Goal: Information Seeking & Learning: Learn about a topic

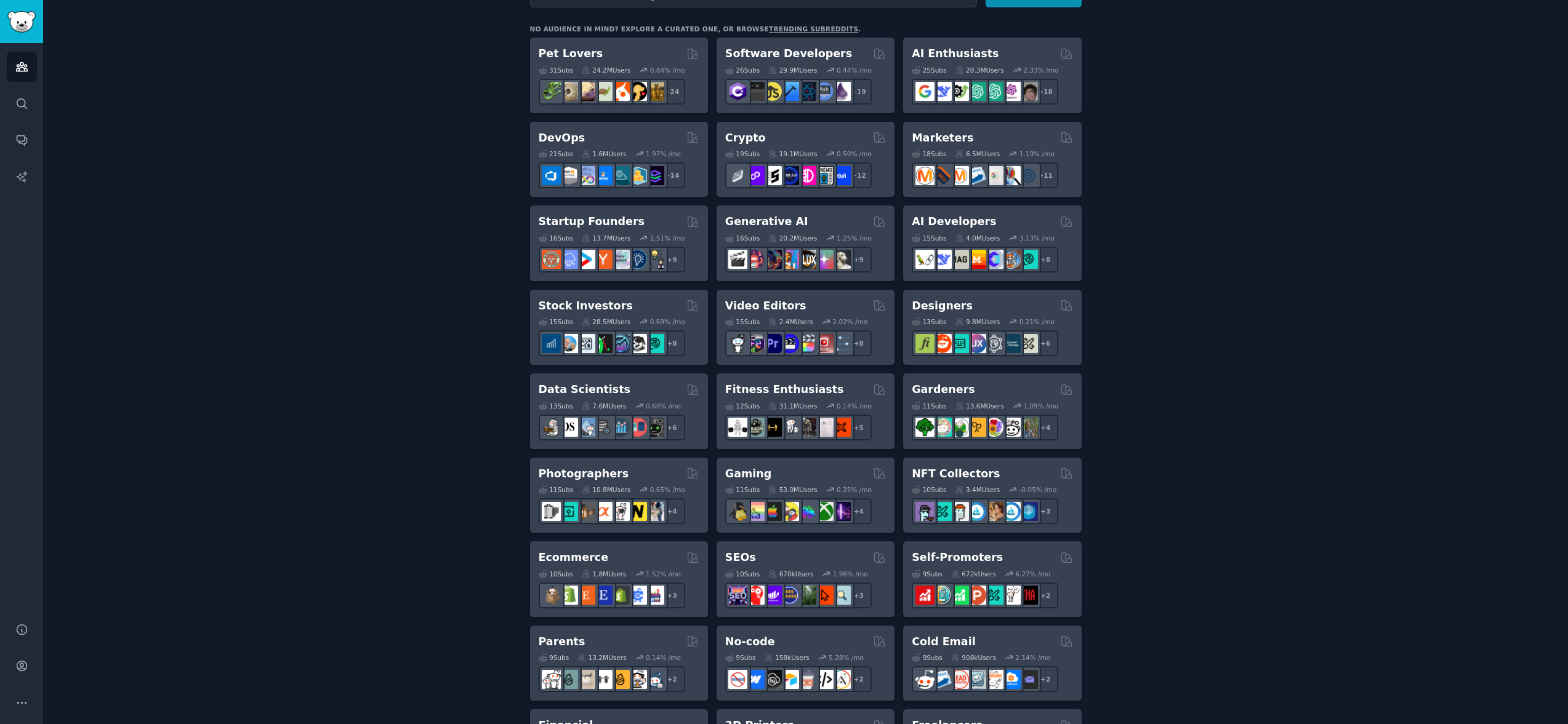
scroll to position [139, 0]
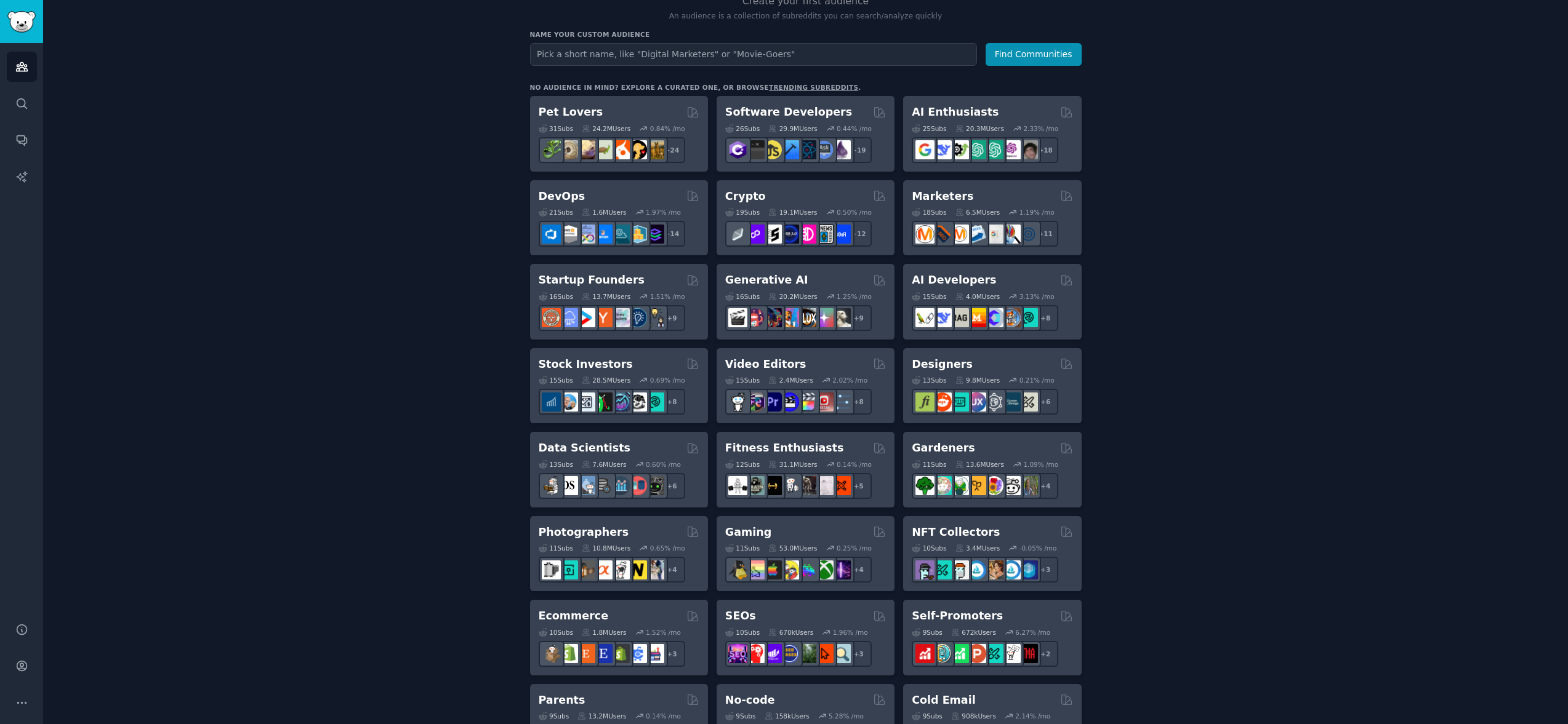
click at [562, 282] on h2 "Startup Founders" at bounding box center [591, 280] width 106 height 15
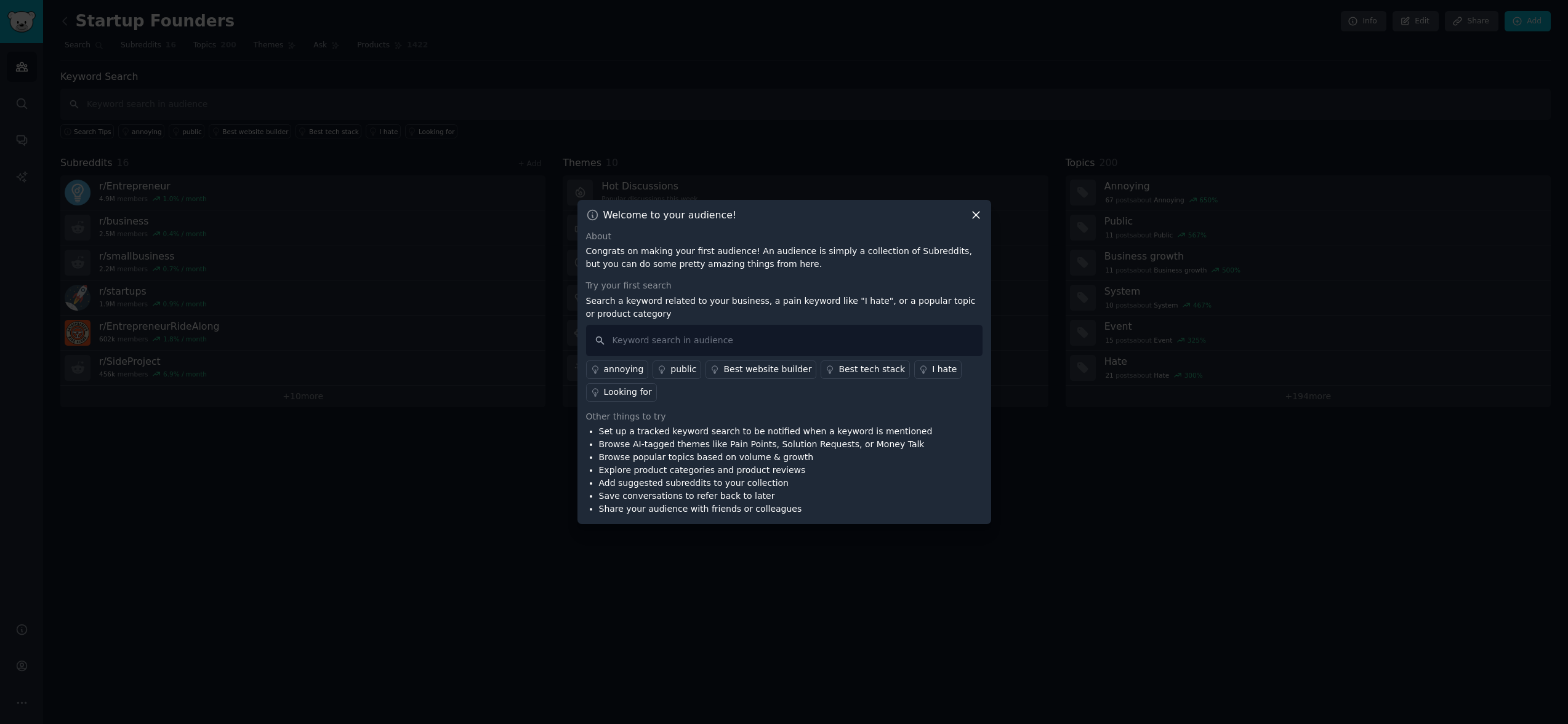
click at [980, 216] on icon at bounding box center [976, 215] width 13 height 13
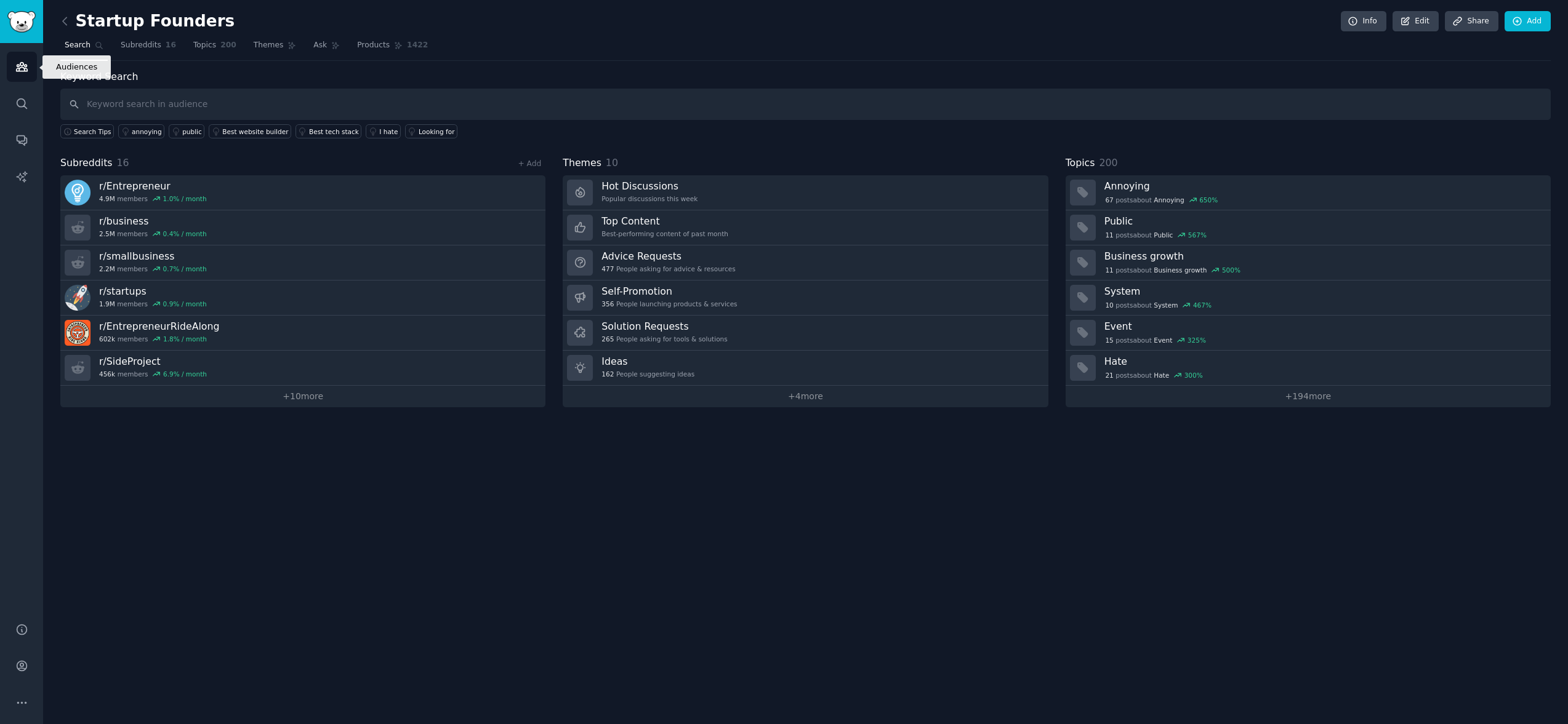
click at [23, 68] on icon "Sidebar" at bounding box center [22, 67] width 11 height 8
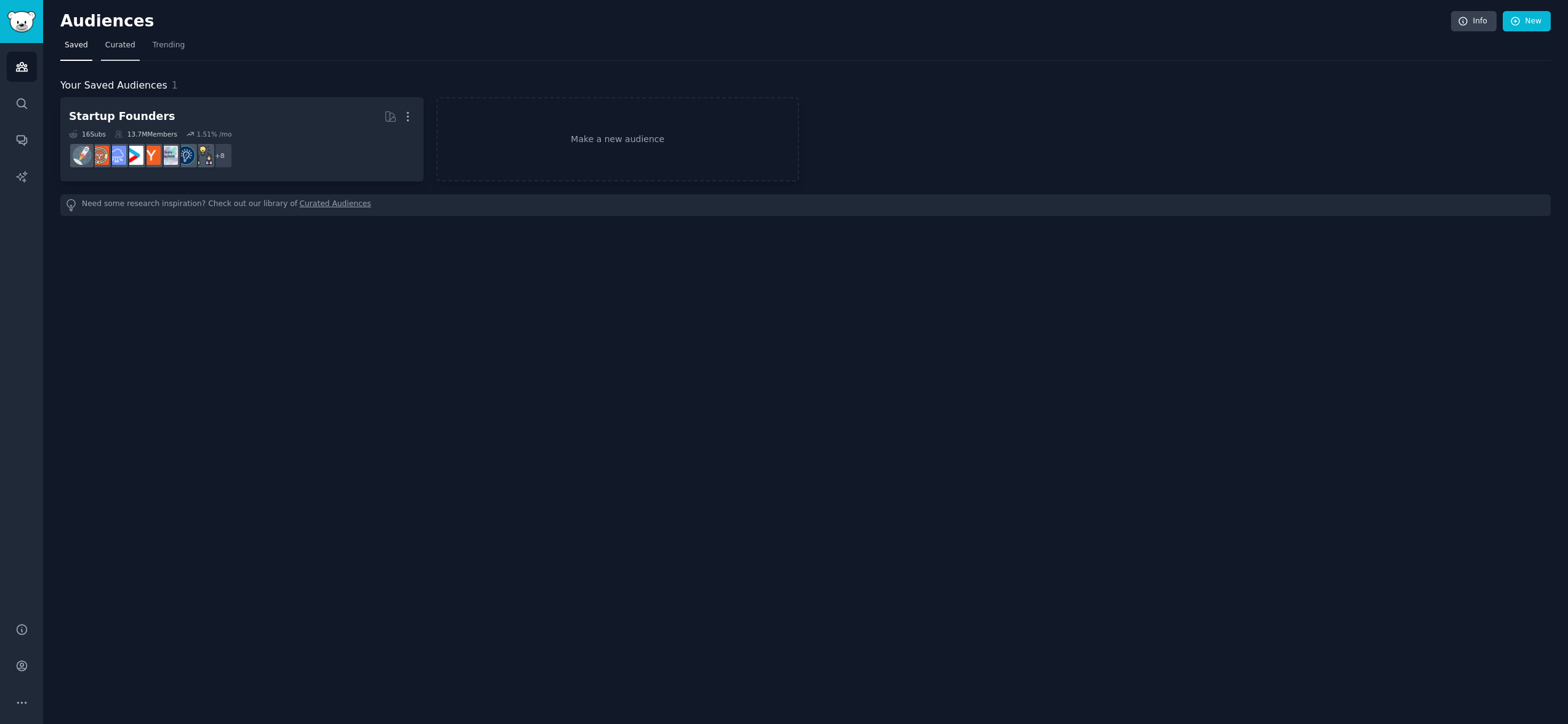
click at [115, 55] on link "Curated" at bounding box center [121, 48] width 39 height 25
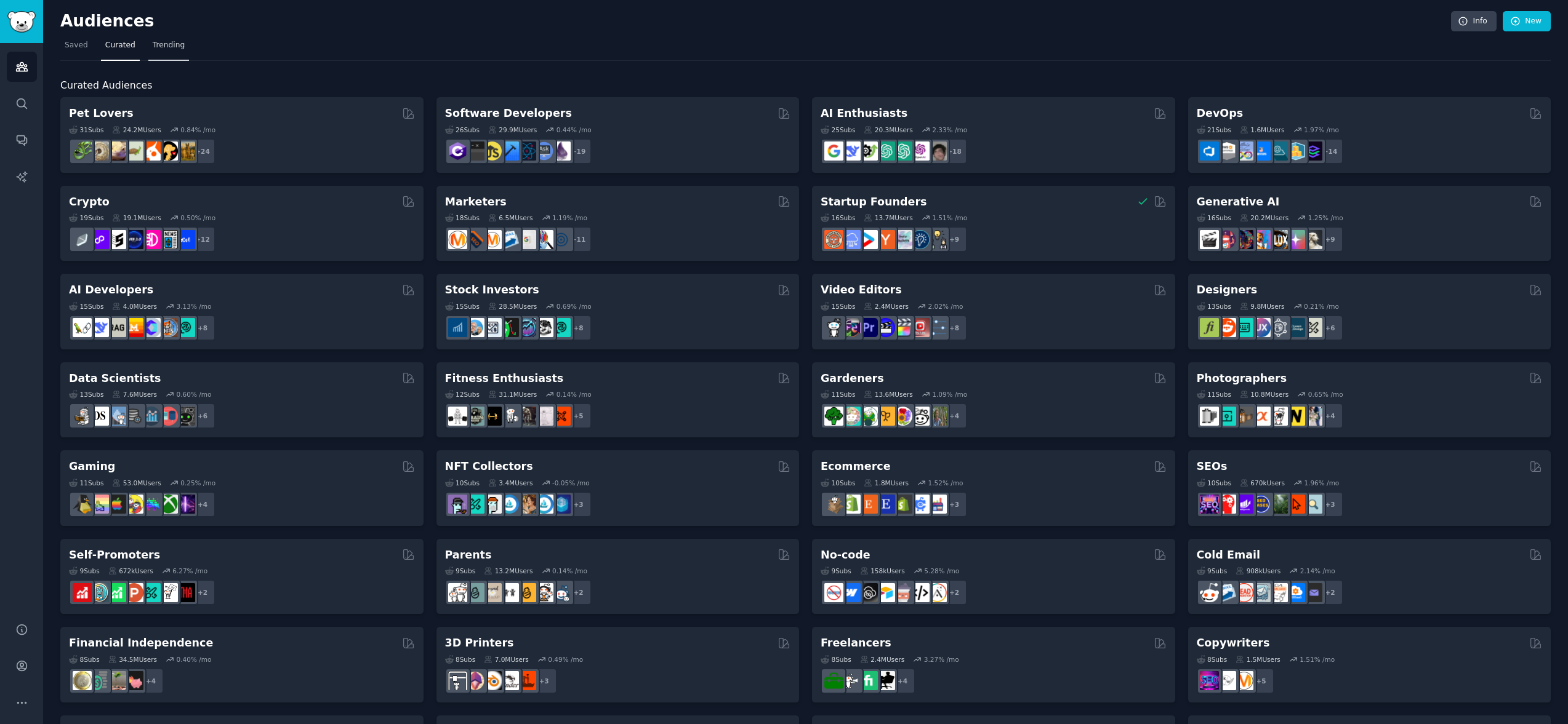
click at [155, 49] on span "Trending" at bounding box center [169, 46] width 32 height 11
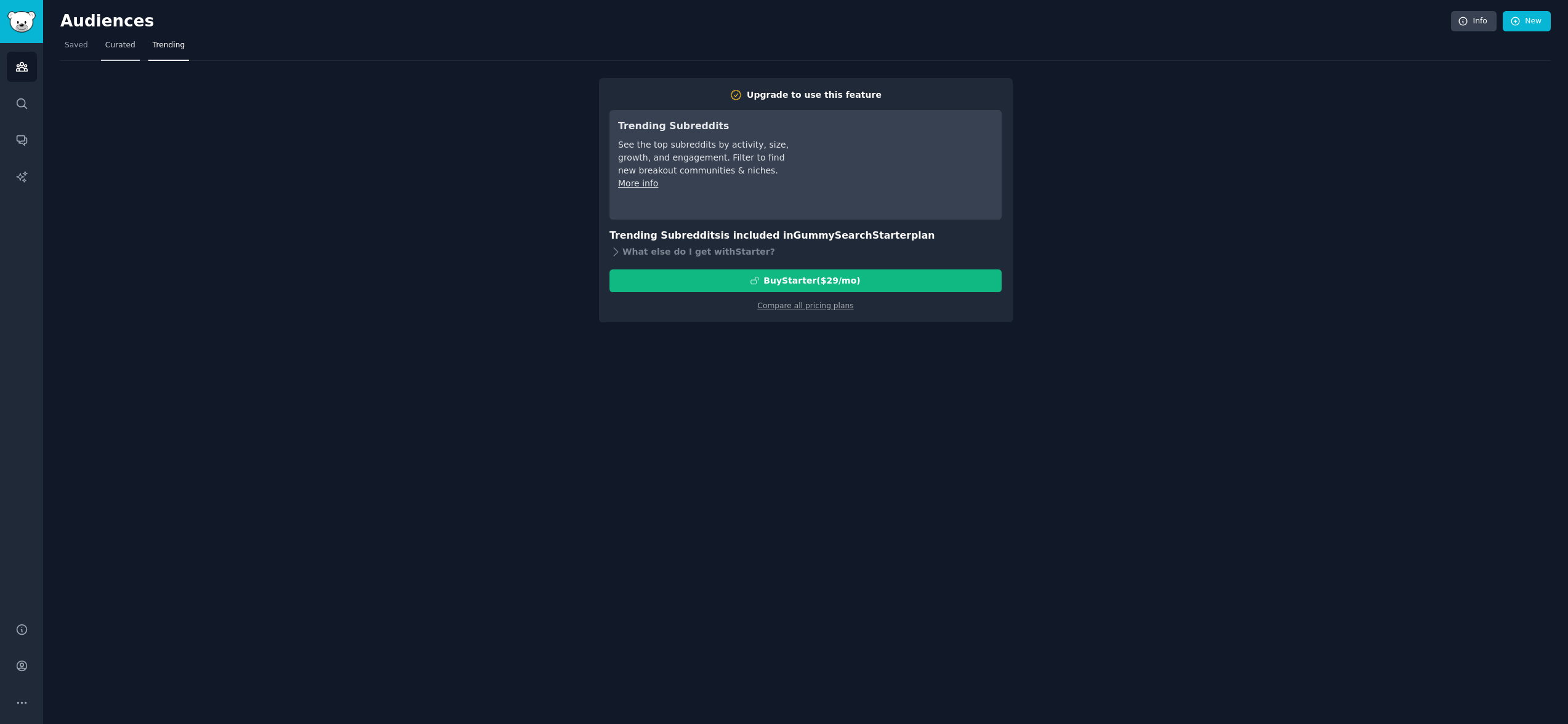
click at [122, 52] on link "Curated" at bounding box center [121, 48] width 39 height 25
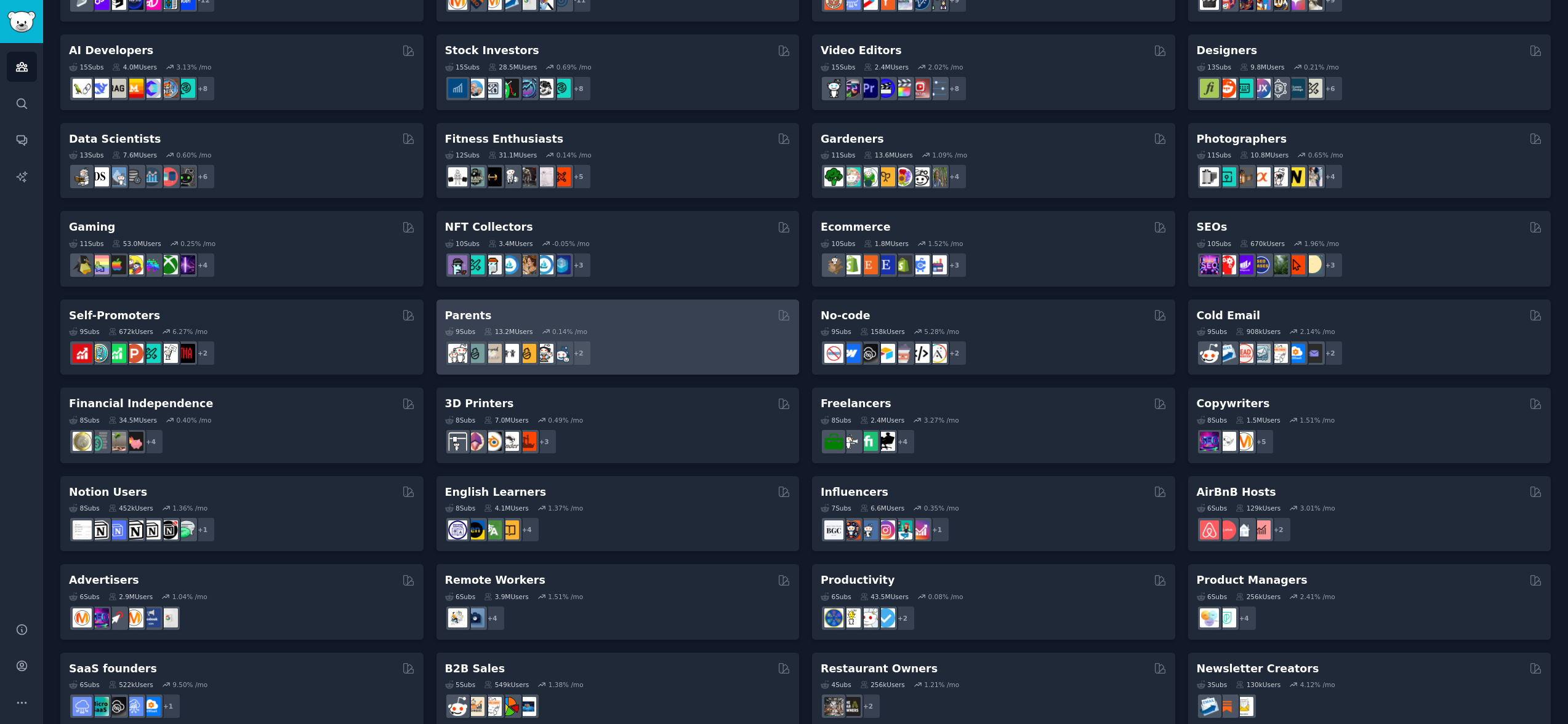
scroll to position [257, 0]
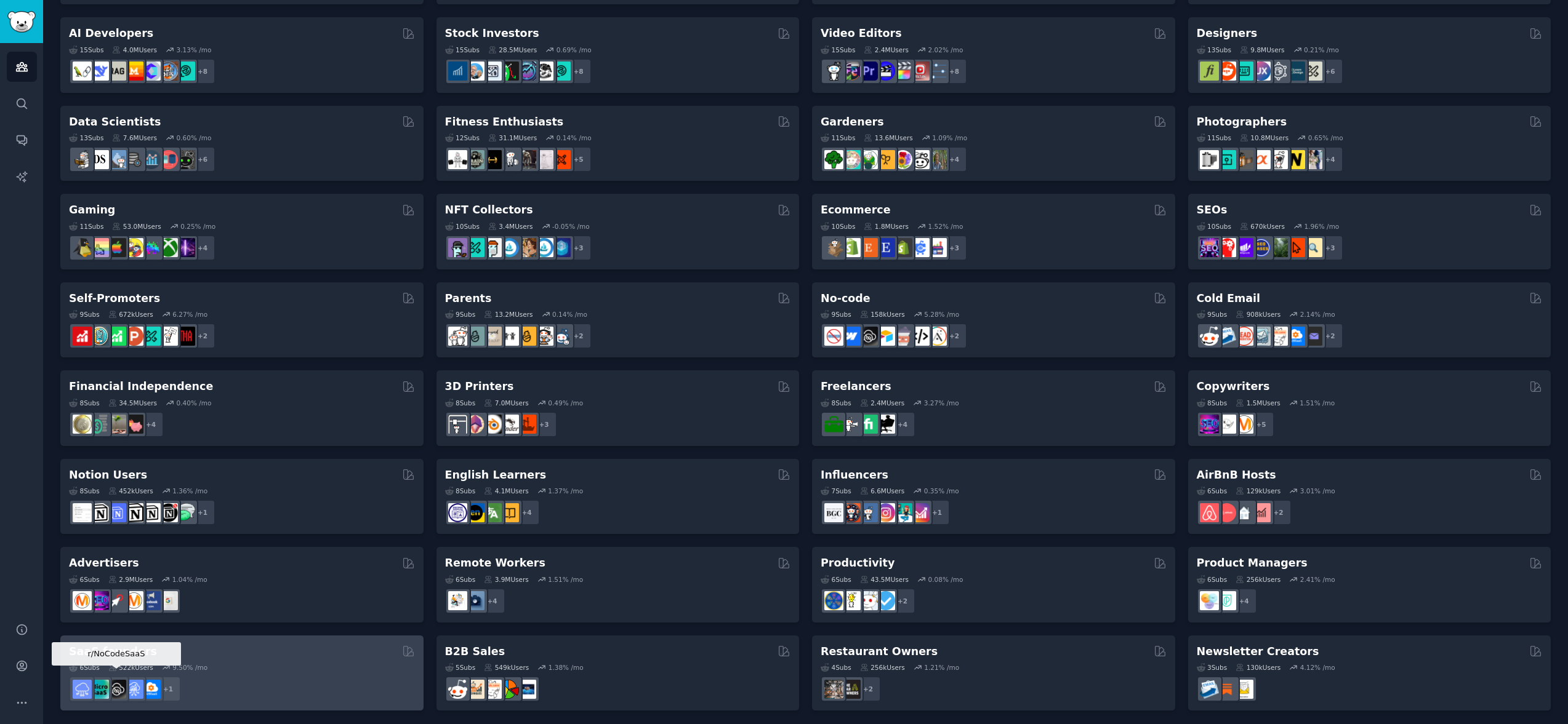
click at [123, 686] on img at bounding box center [117, 689] width 19 height 19
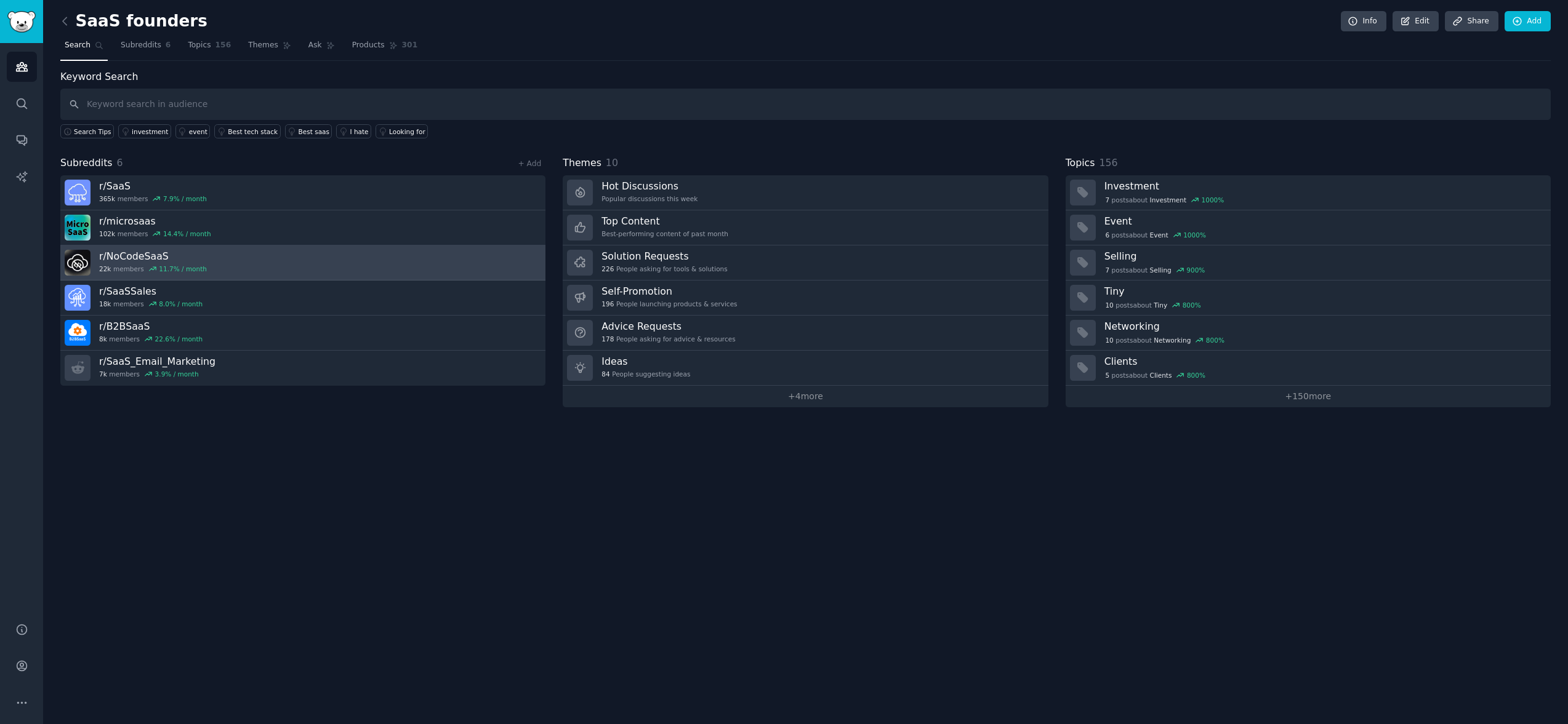
click at [123, 257] on h3 "r/ NoCodeSaaS" at bounding box center [153, 256] width 108 height 13
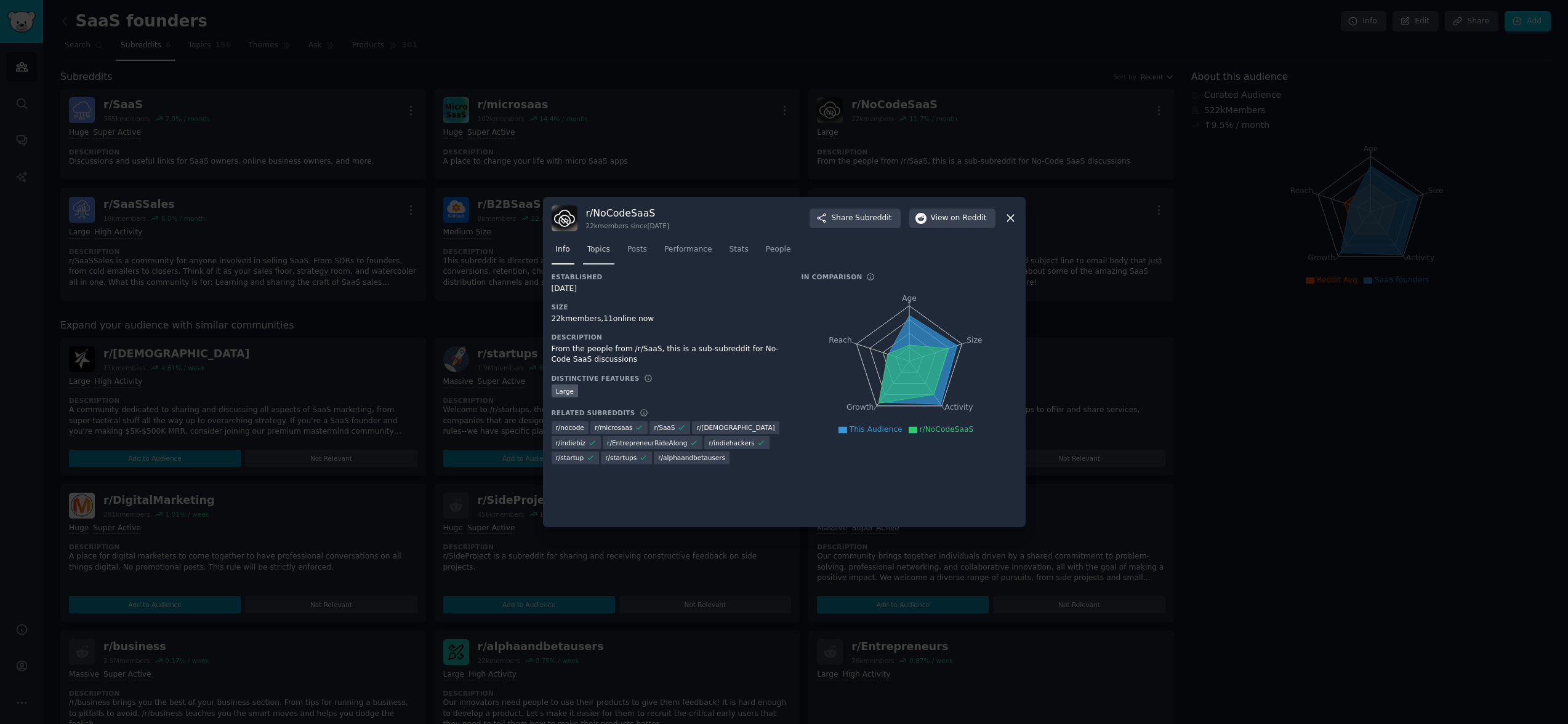
click at [606, 251] on span "Topics" at bounding box center [598, 250] width 23 height 11
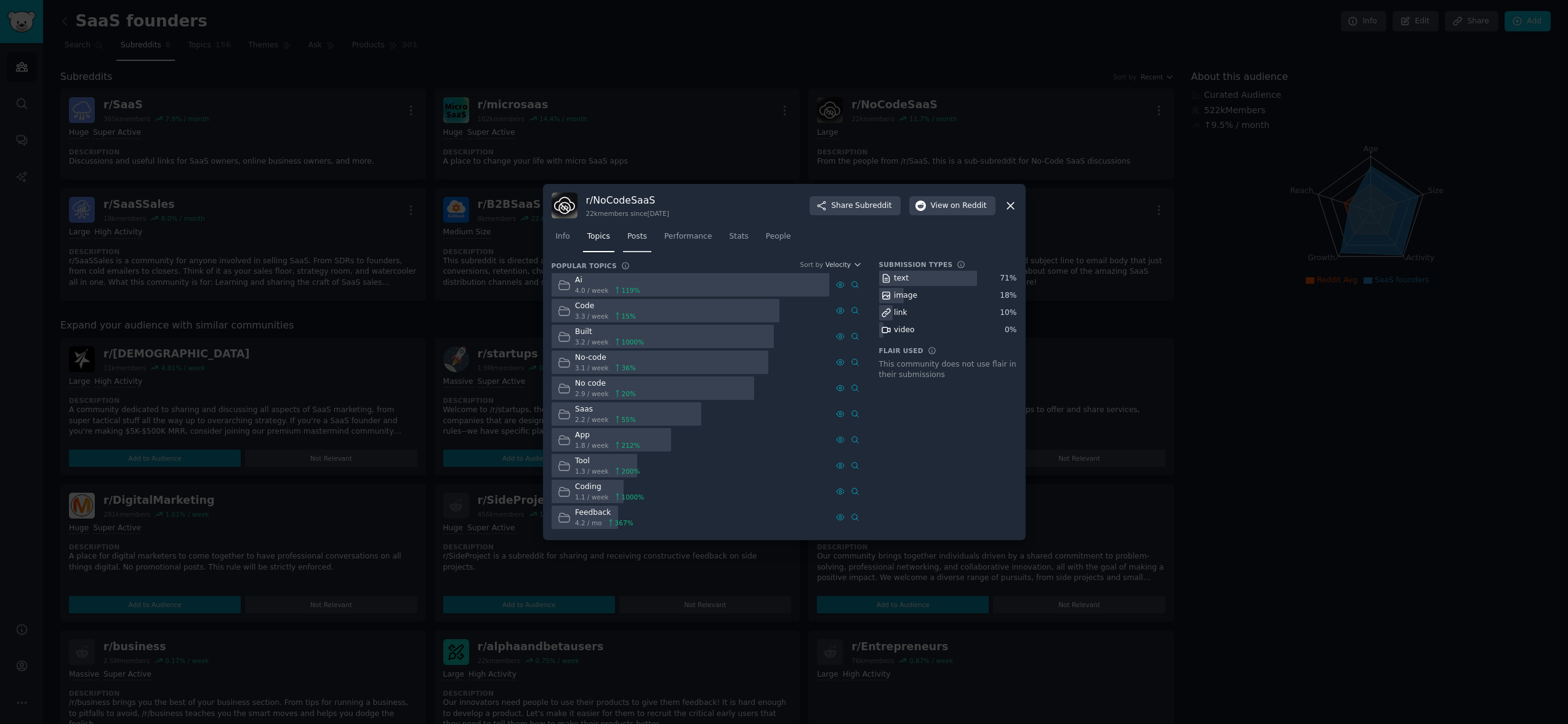
click at [631, 243] on link "Posts" at bounding box center [637, 239] width 28 height 25
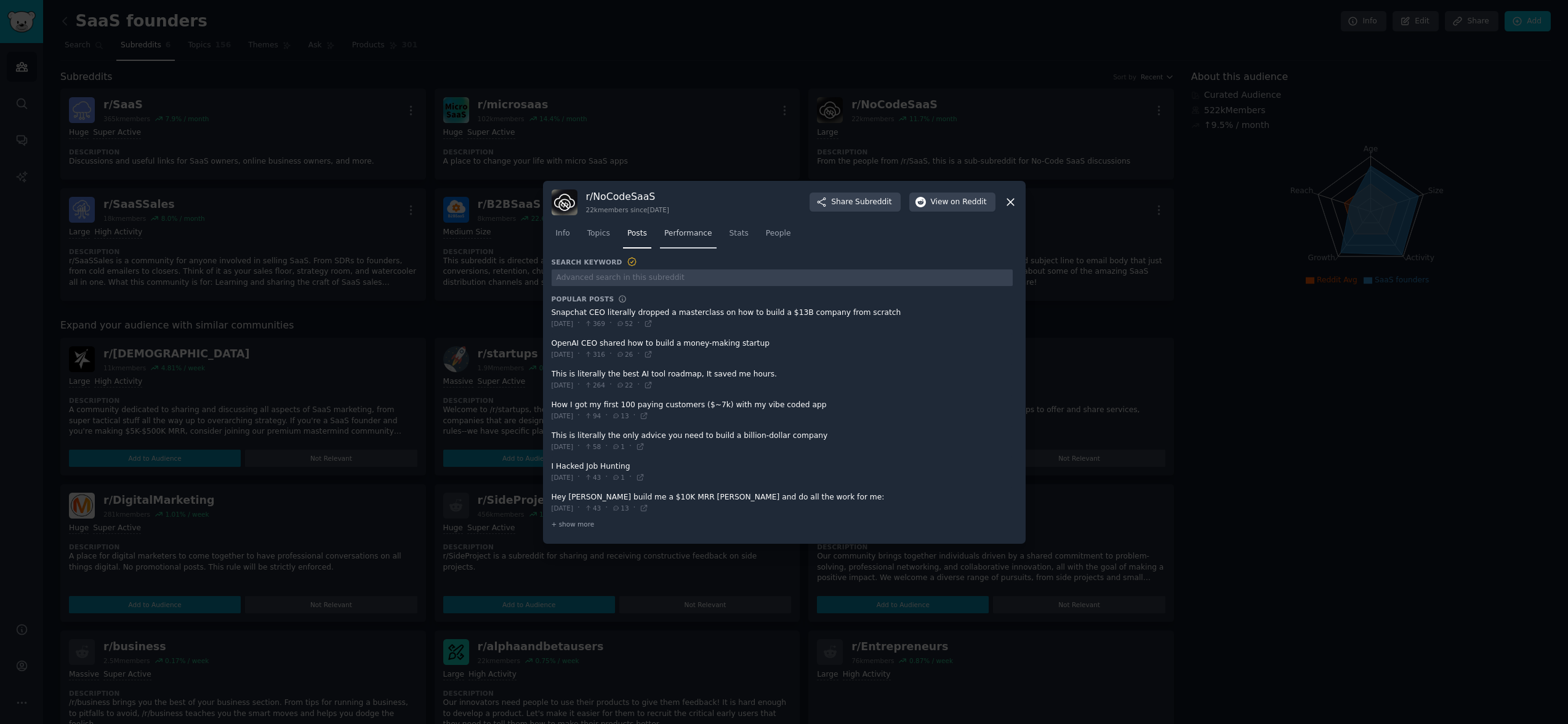
click at [688, 237] on span "Performance" at bounding box center [688, 234] width 48 height 11
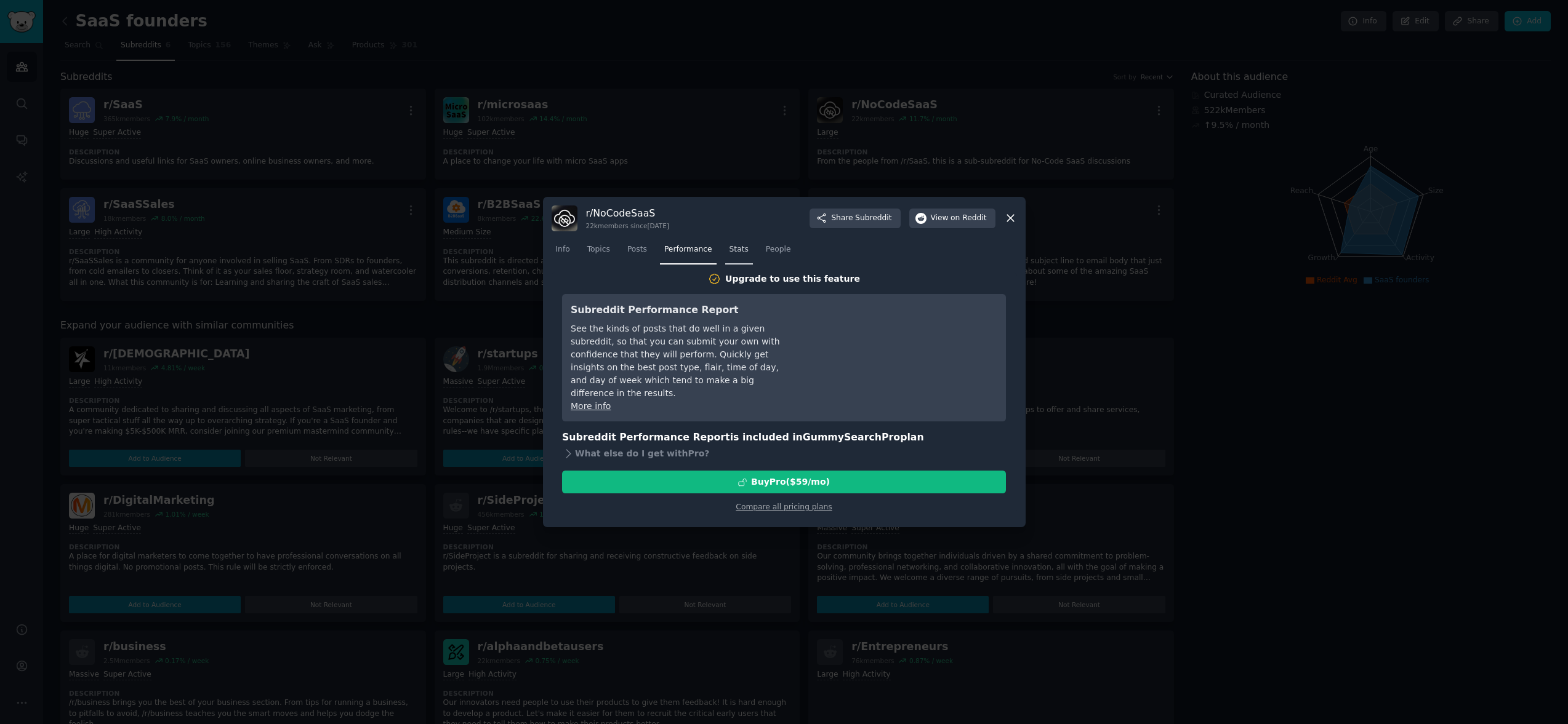
click at [731, 245] on span "Stats" at bounding box center [739, 250] width 19 height 11
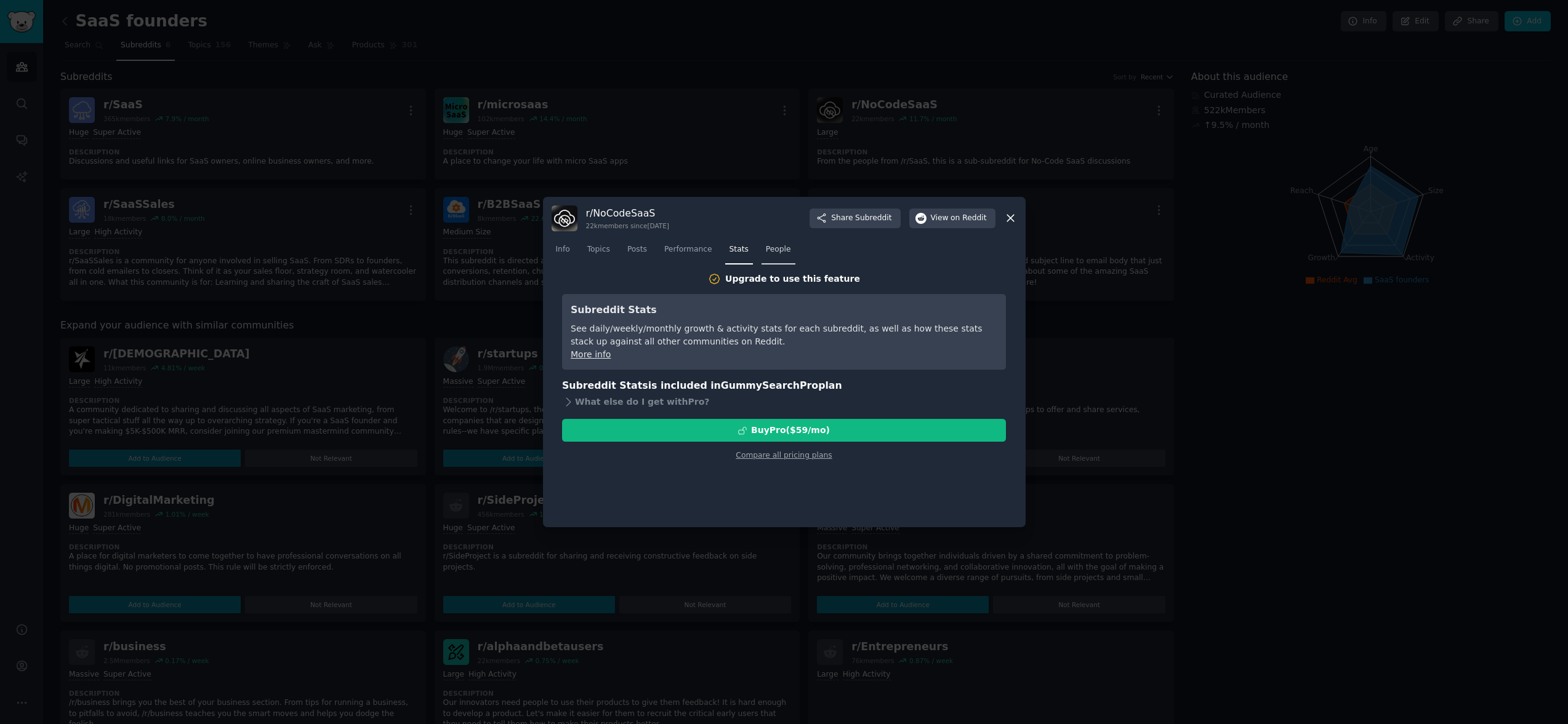
click at [785, 250] on span "People" at bounding box center [778, 250] width 25 height 11
click at [567, 252] on span "Info" at bounding box center [563, 250] width 14 height 11
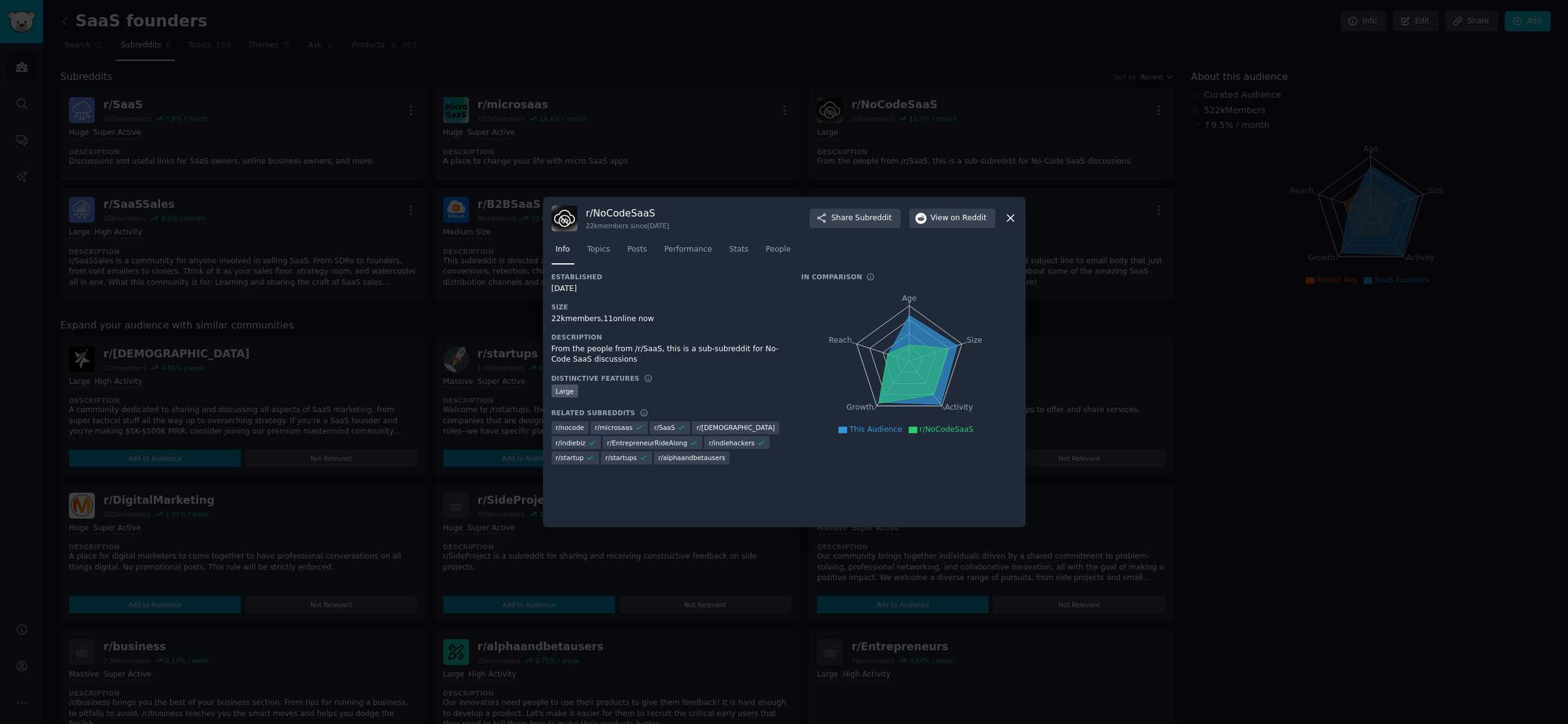
click at [1016, 221] on icon at bounding box center [1010, 218] width 13 height 13
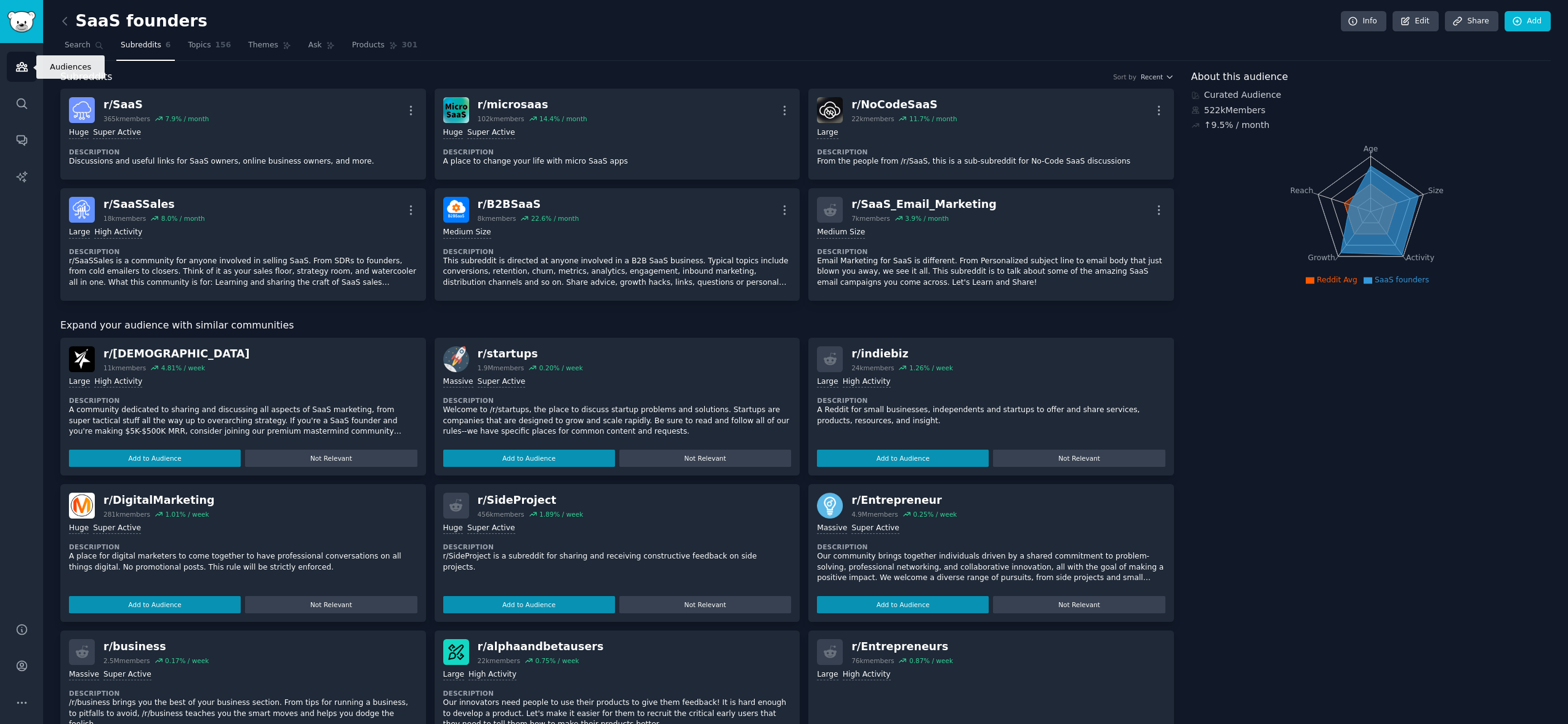
click at [30, 66] on link "Audiences" at bounding box center [22, 67] width 30 height 30
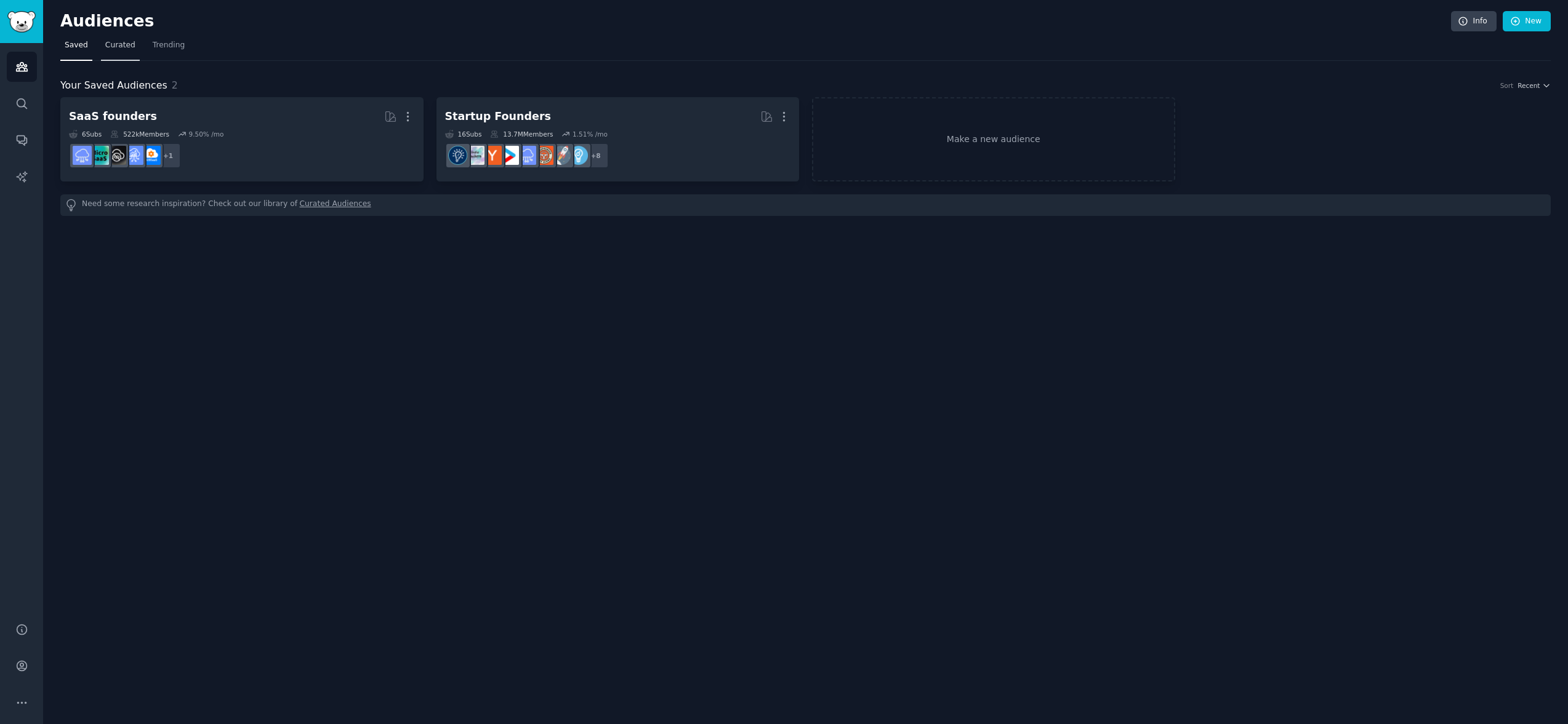
click at [113, 46] on span "Curated" at bounding box center [120, 46] width 30 height 11
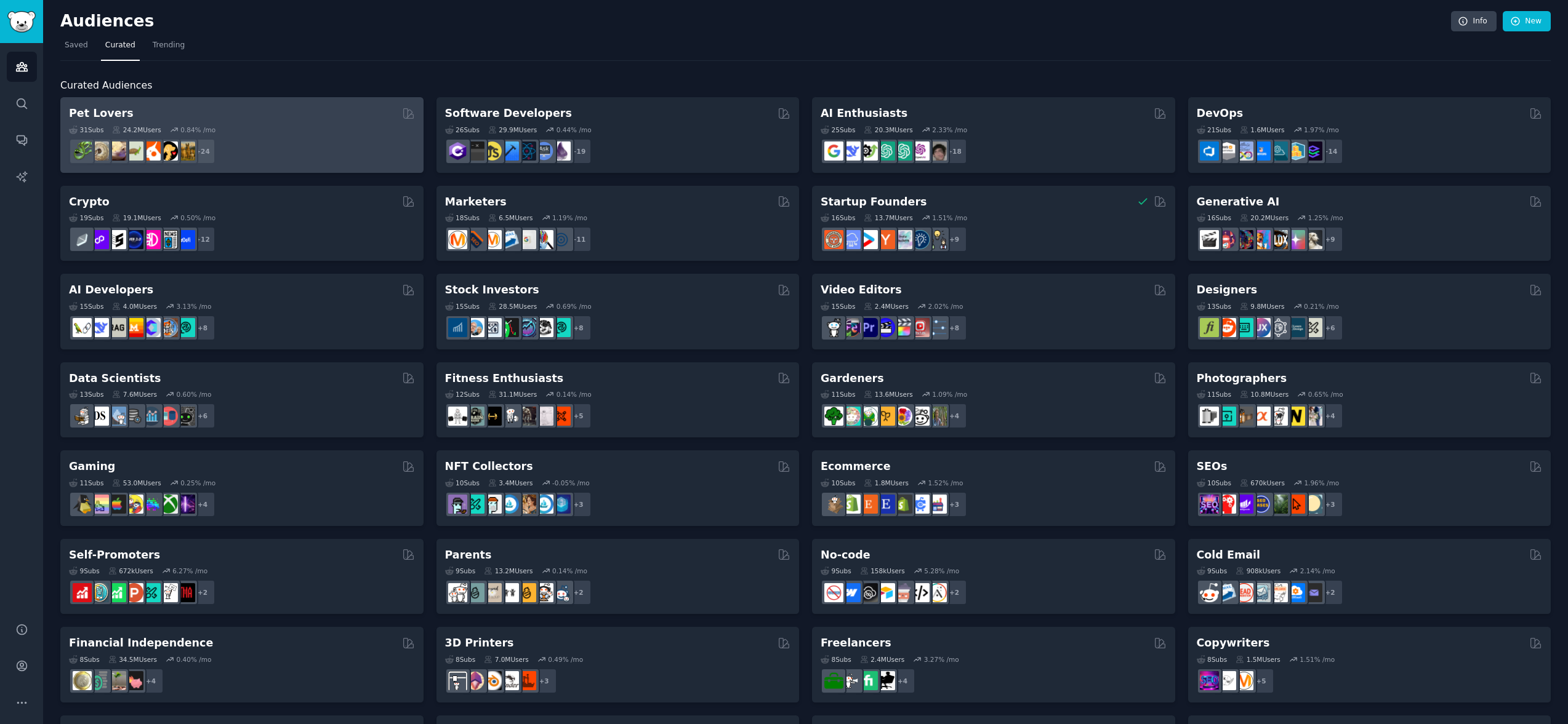
click at [100, 118] on h2 "Pet Lovers" at bounding box center [101, 114] width 65 height 15
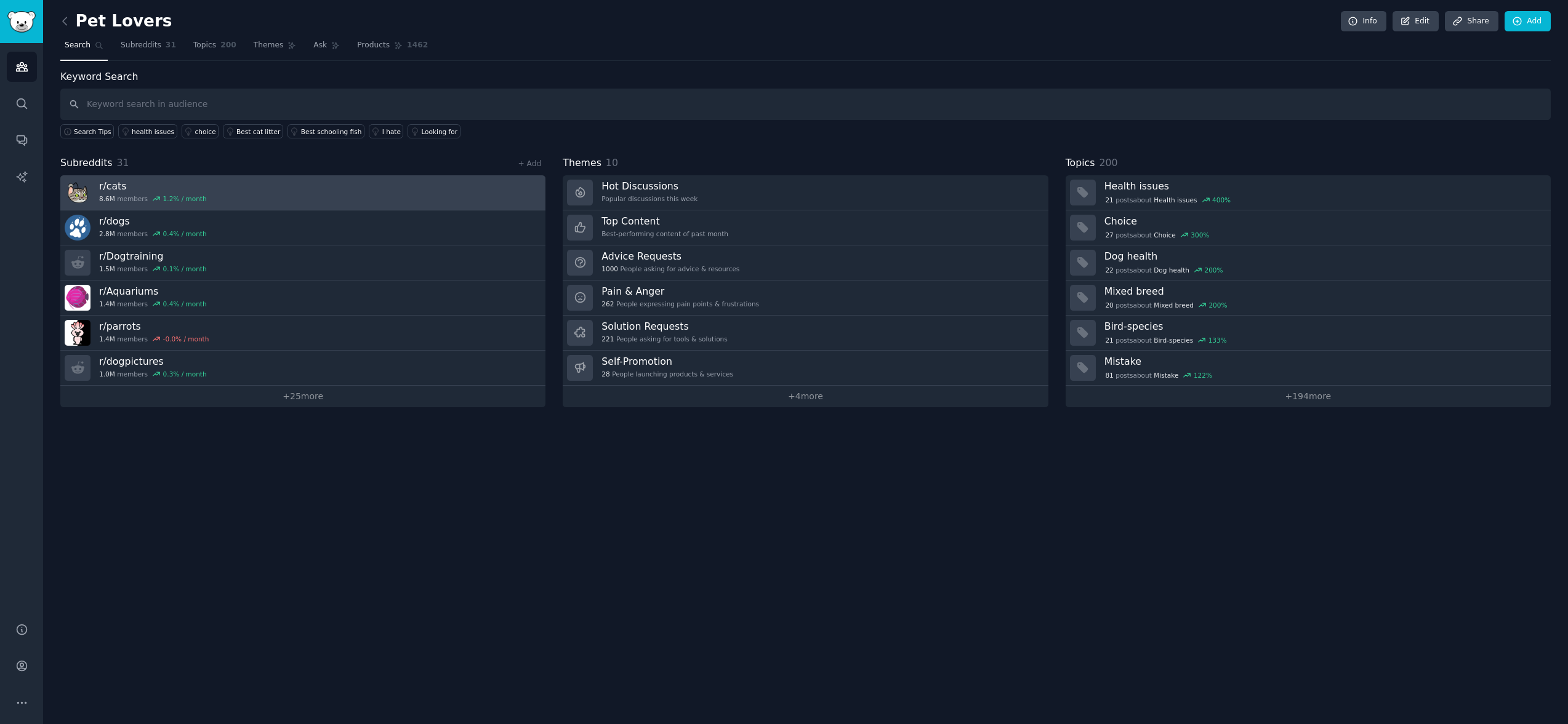
click at [117, 199] on div "8.6M members 1.2 % / month" at bounding box center [153, 198] width 108 height 8
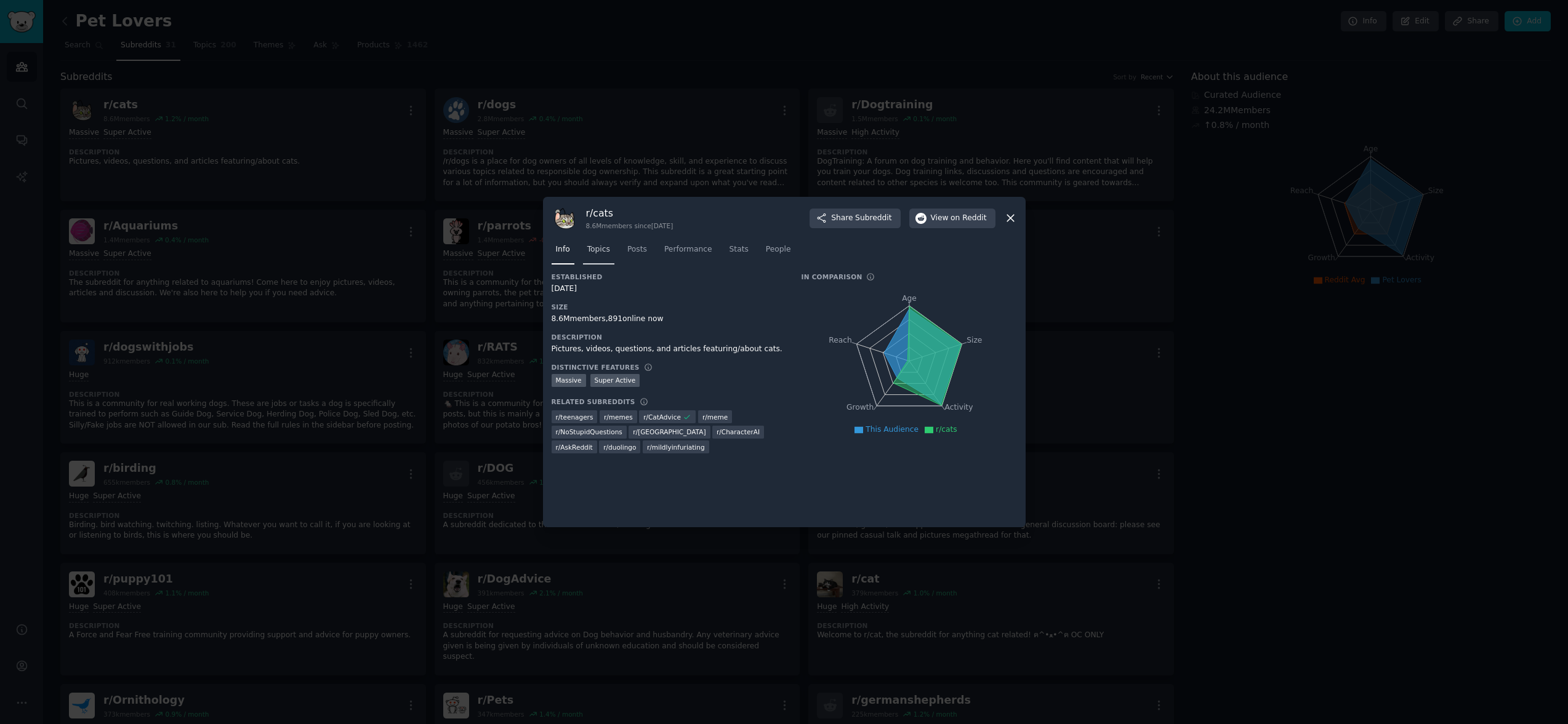
click at [602, 252] on span "Topics" at bounding box center [598, 250] width 23 height 11
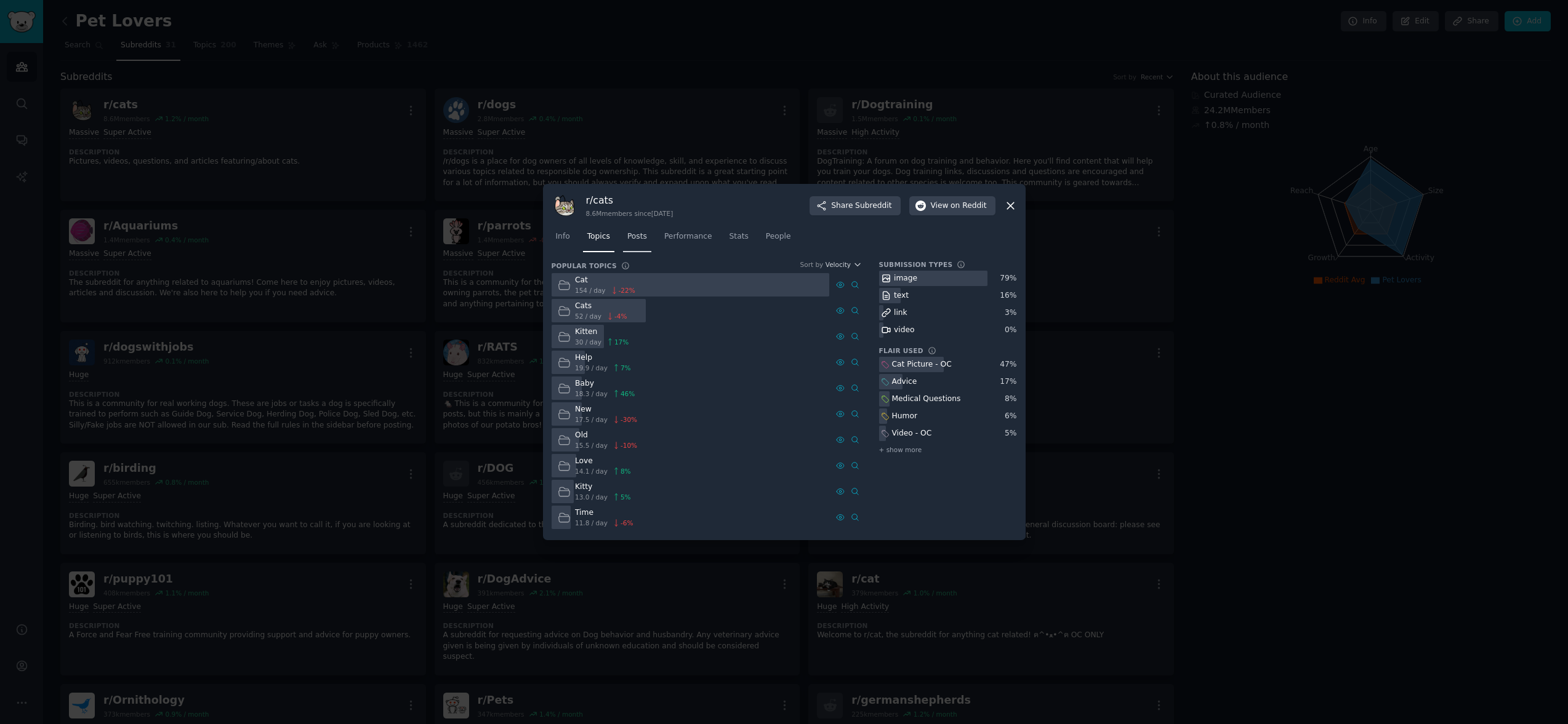
click at [636, 239] on span "Posts" at bounding box center [637, 237] width 19 height 11
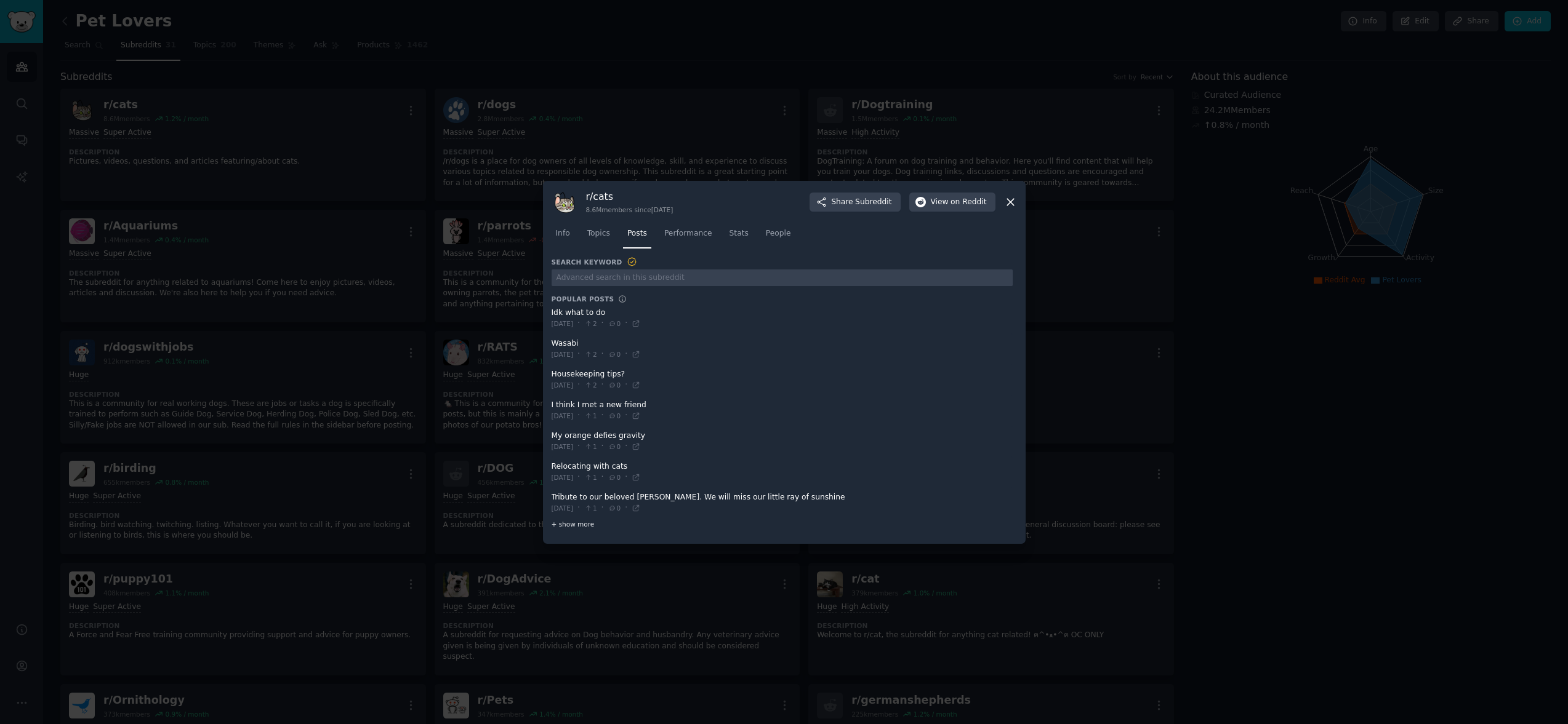
click at [577, 527] on div "+ show more" at bounding box center [782, 524] width 461 height 13
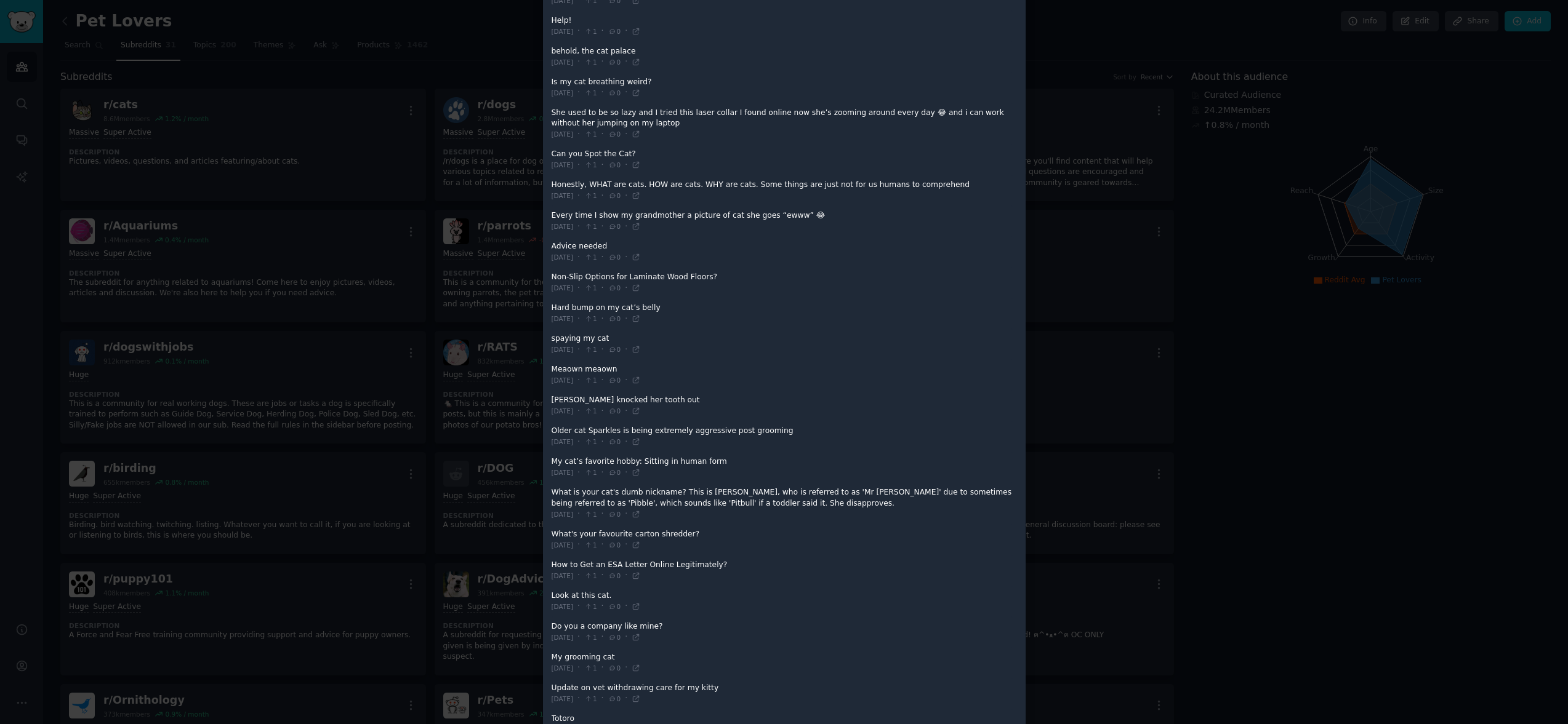
scroll to position [619, 0]
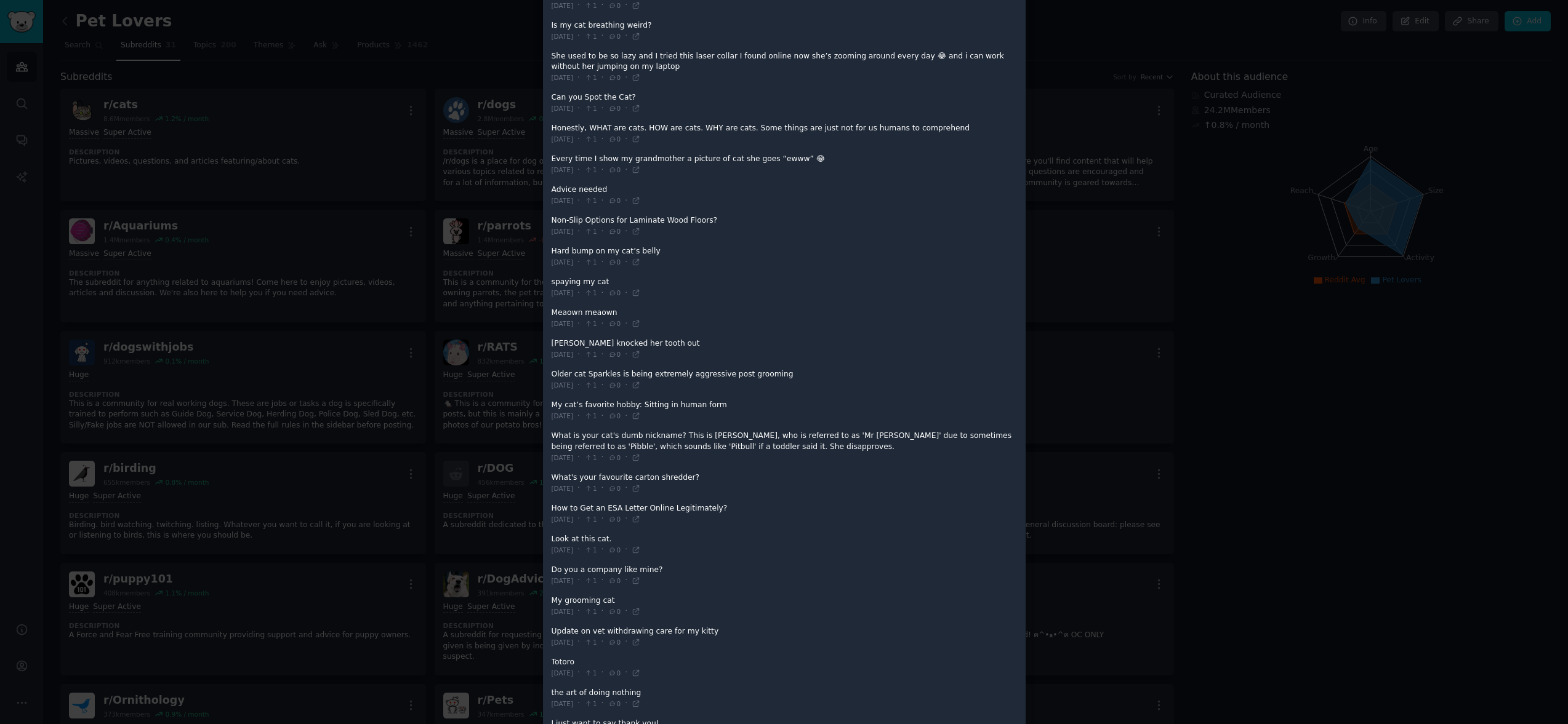
drag, startPoint x: 552, startPoint y: 456, endPoint x: 729, endPoint y: 453, distance: 177.0
click at [690, 468] on span at bounding box center [782, 483] width 461 height 30
click at [691, 468] on span at bounding box center [782, 483] width 461 height 30
drag, startPoint x: 688, startPoint y: 459, endPoint x: 638, endPoint y: 460, distance: 50.0
click at [638, 468] on span at bounding box center [782, 483] width 461 height 30
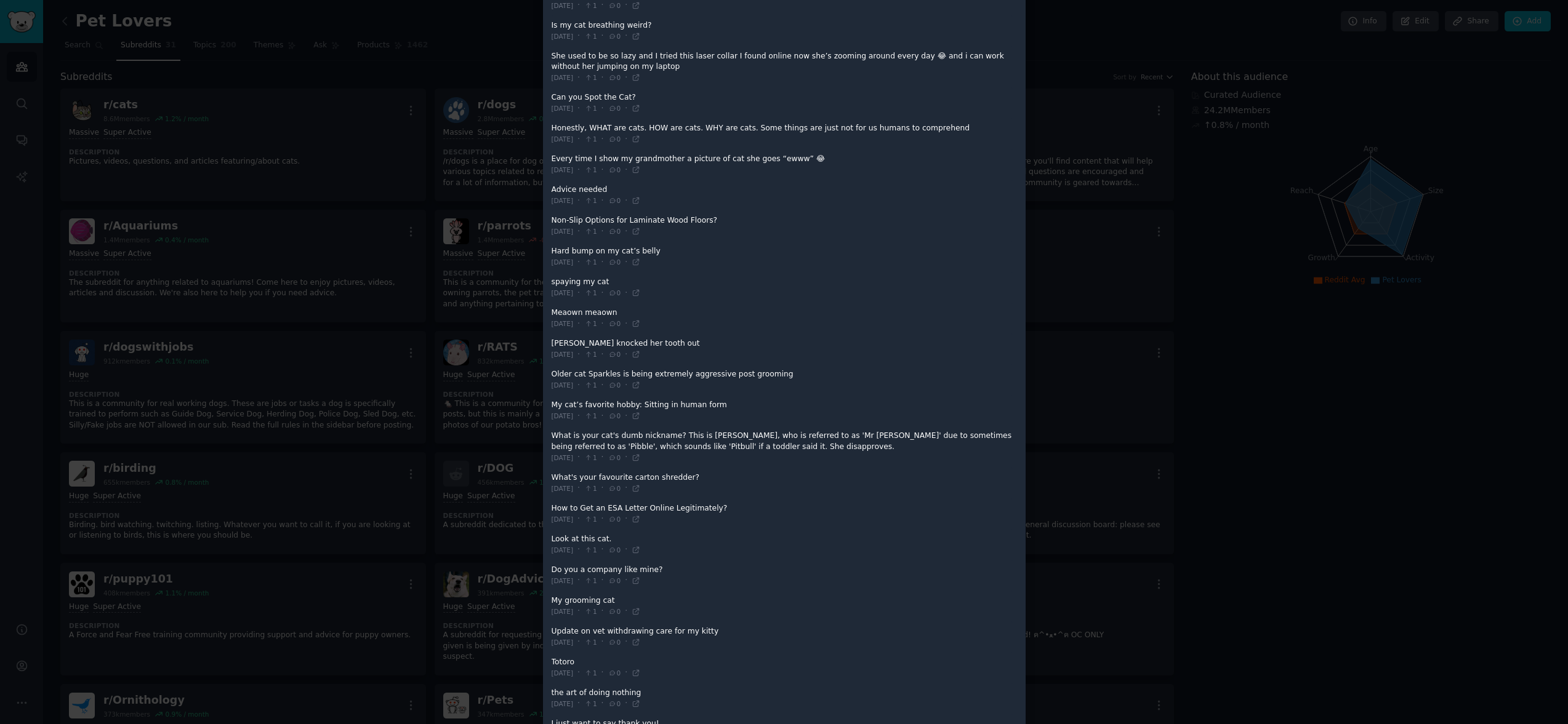
drag, startPoint x: 690, startPoint y: 458, endPoint x: 549, endPoint y: 458, distance: 141.0
click at [549, 458] on div "r/ cats 8.6M members since [DATE] Share Subreddit View on Reddit Info Topics Po…" at bounding box center [785, 241] width 483 height 1701
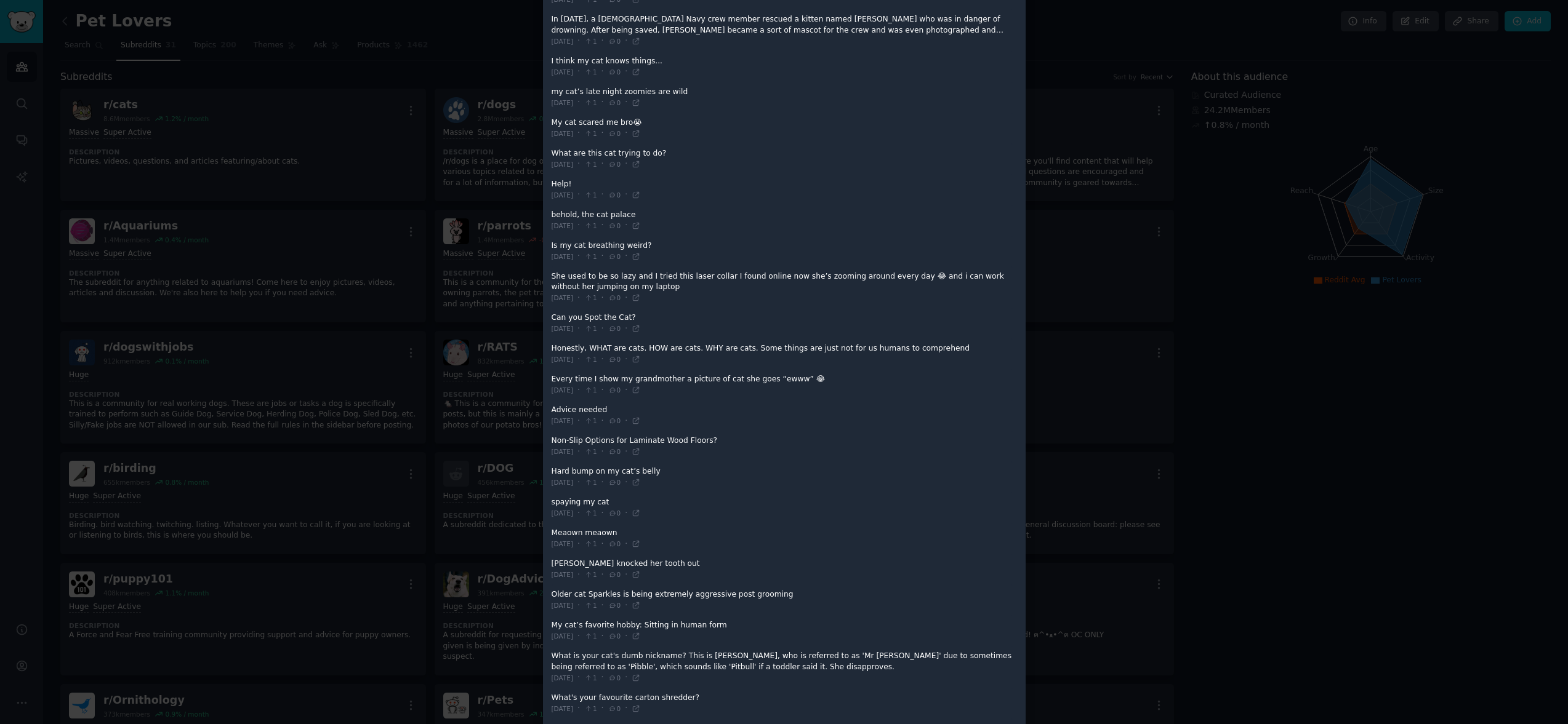
scroll to position [0, 0]
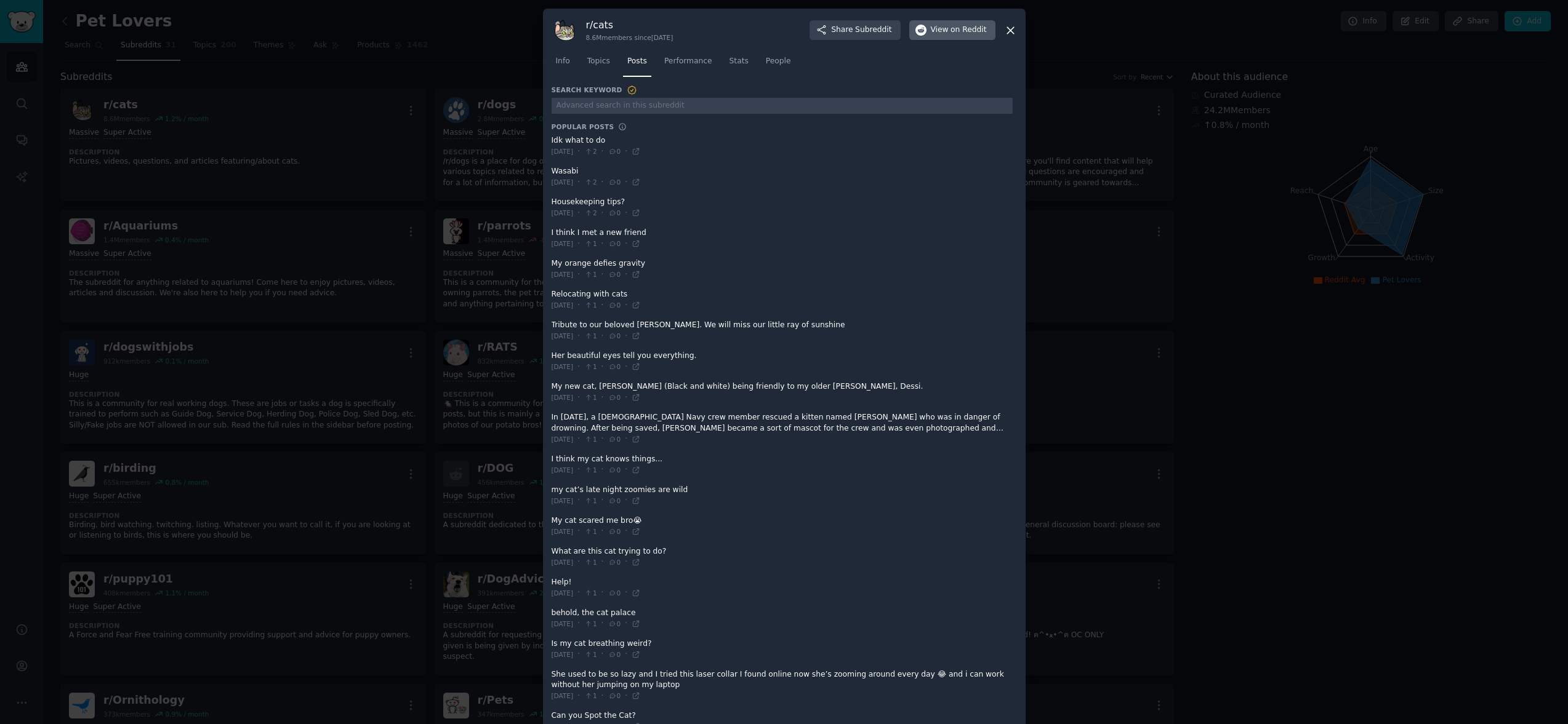
click at [948, 25] on span "View on Reddit" at bounding box center [959, 30] width 56 height 11
click at [1007, 32] on icon at bounding box center [1011, 31] width 7 height 7
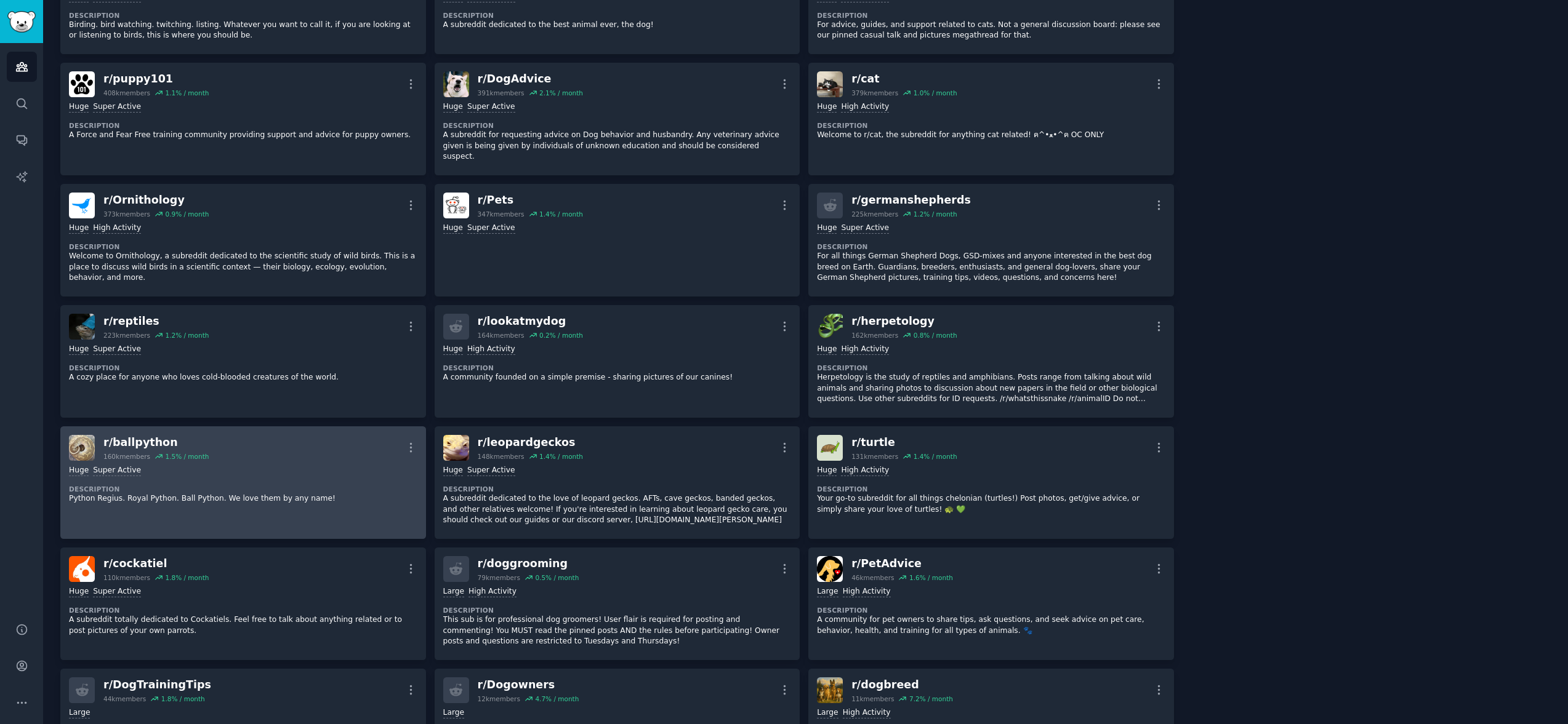
scroll to position [381, 0]
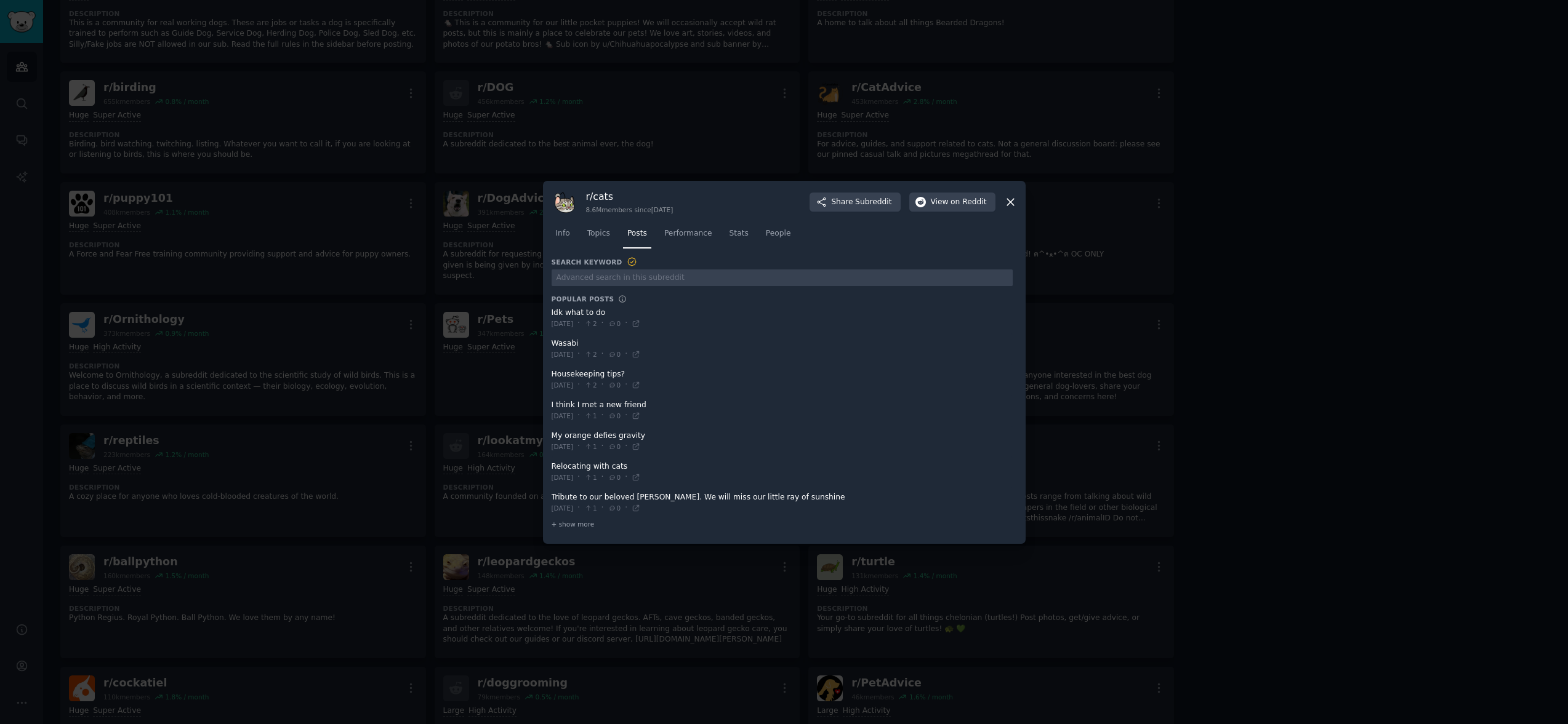
click at [1012, 201] on icon at bounding box center [1010, 202] width 13 height 13
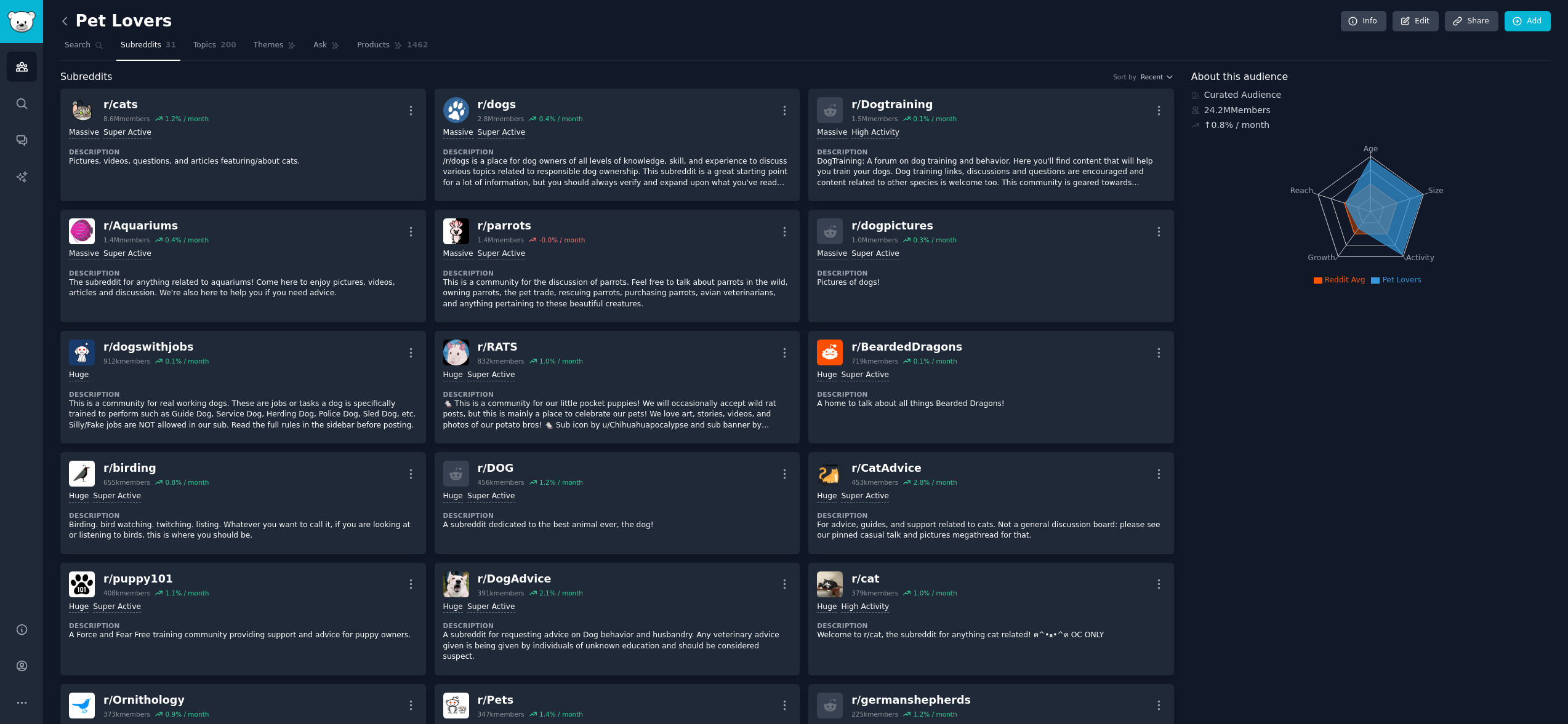
click at [67, 19] on icon at bounding box center [65, 21] width 13 height 13
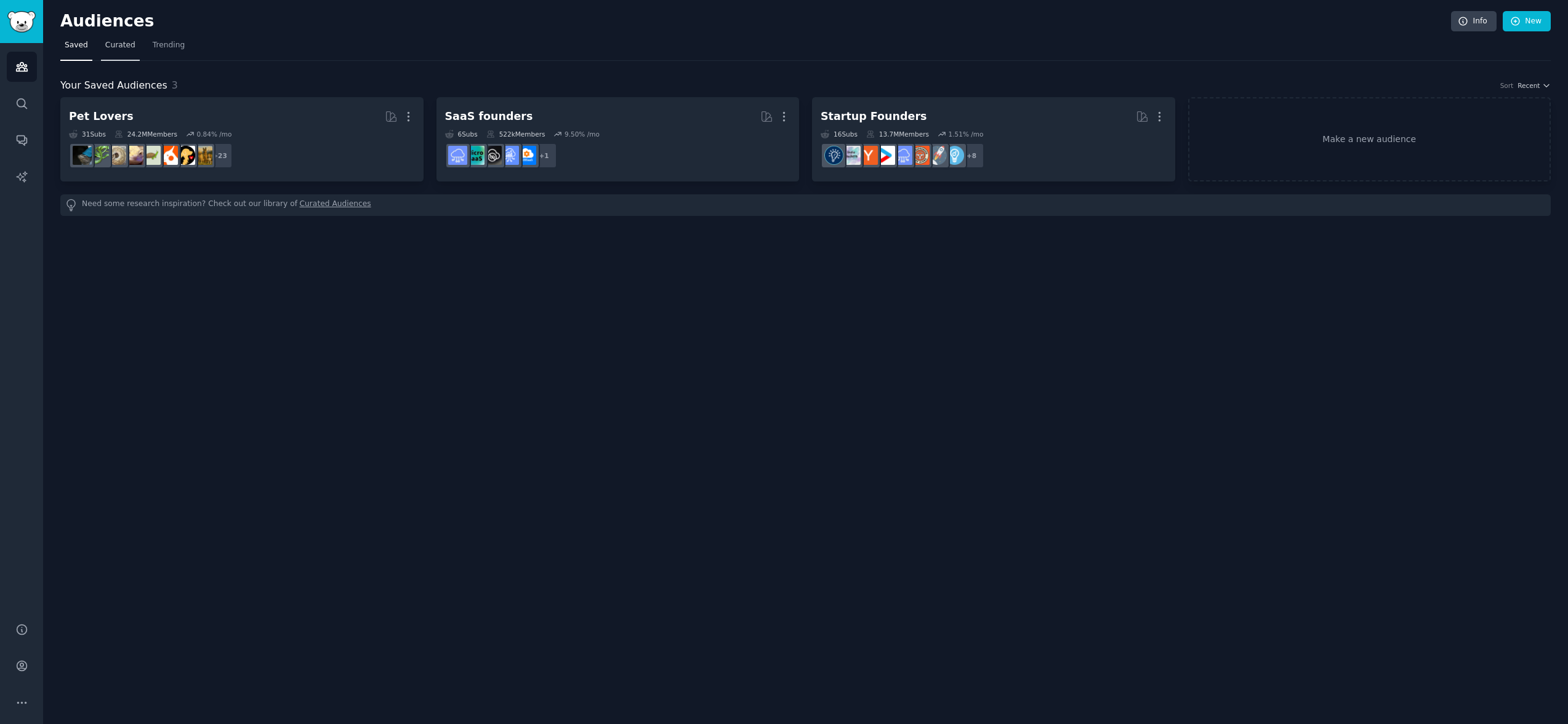
click at [112, 42] on span "Curated" at bounding box center [120, 46] width 30 height 11
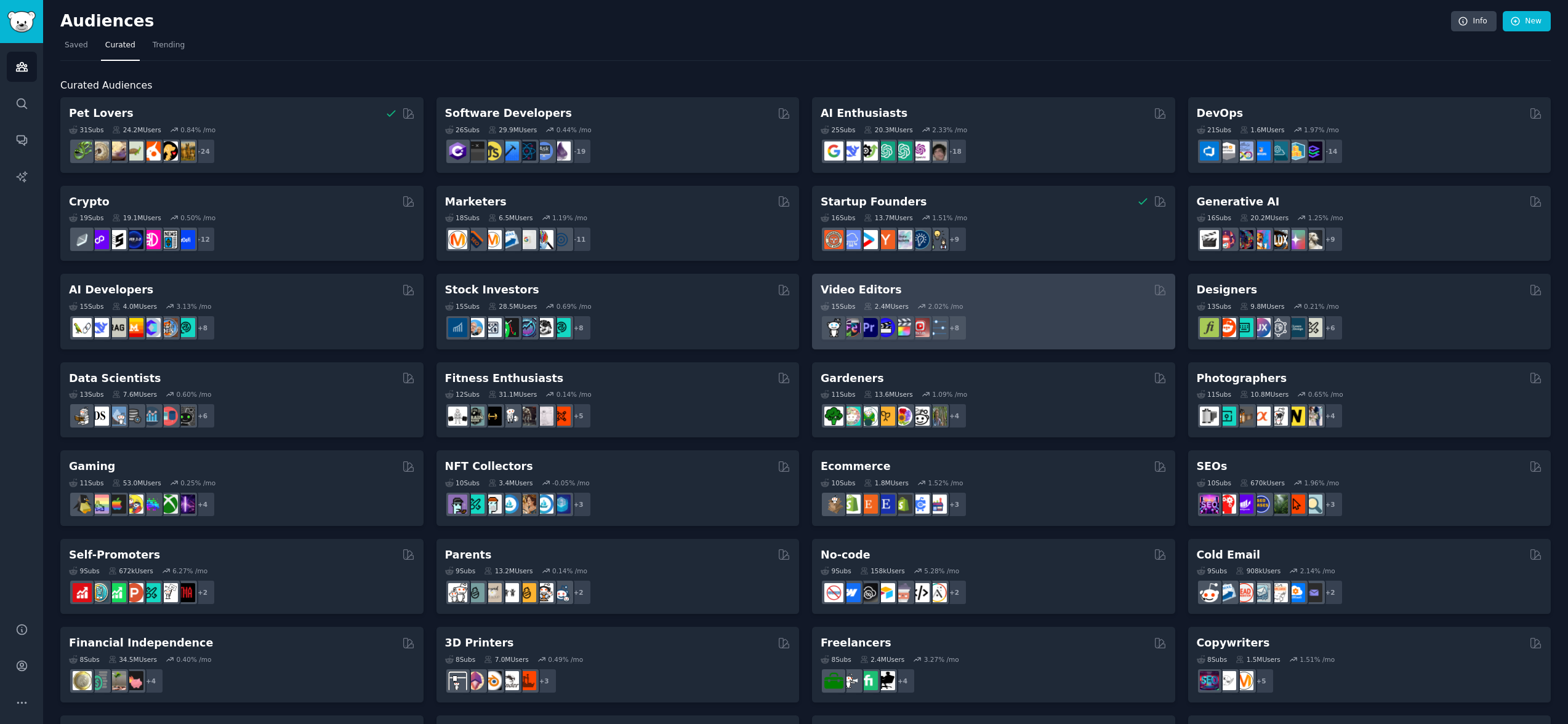
click at [991, 315] on div "+ 8" at bounding box center [994, 327] width 346 height 26
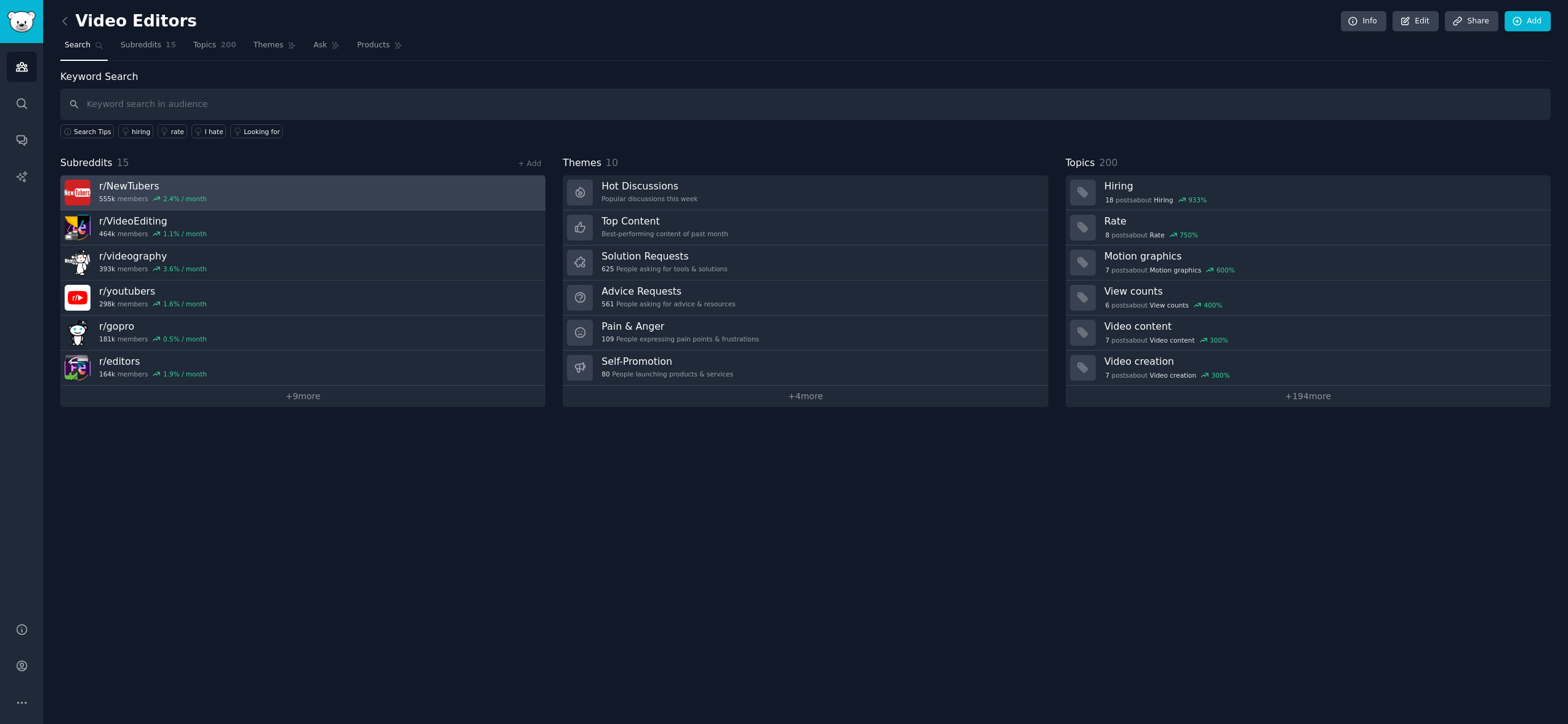
click at [195, 193] on div "r/ NewTubers 555k members 2.4 % / month" at bounding box center [153, 192] width 108 height 26
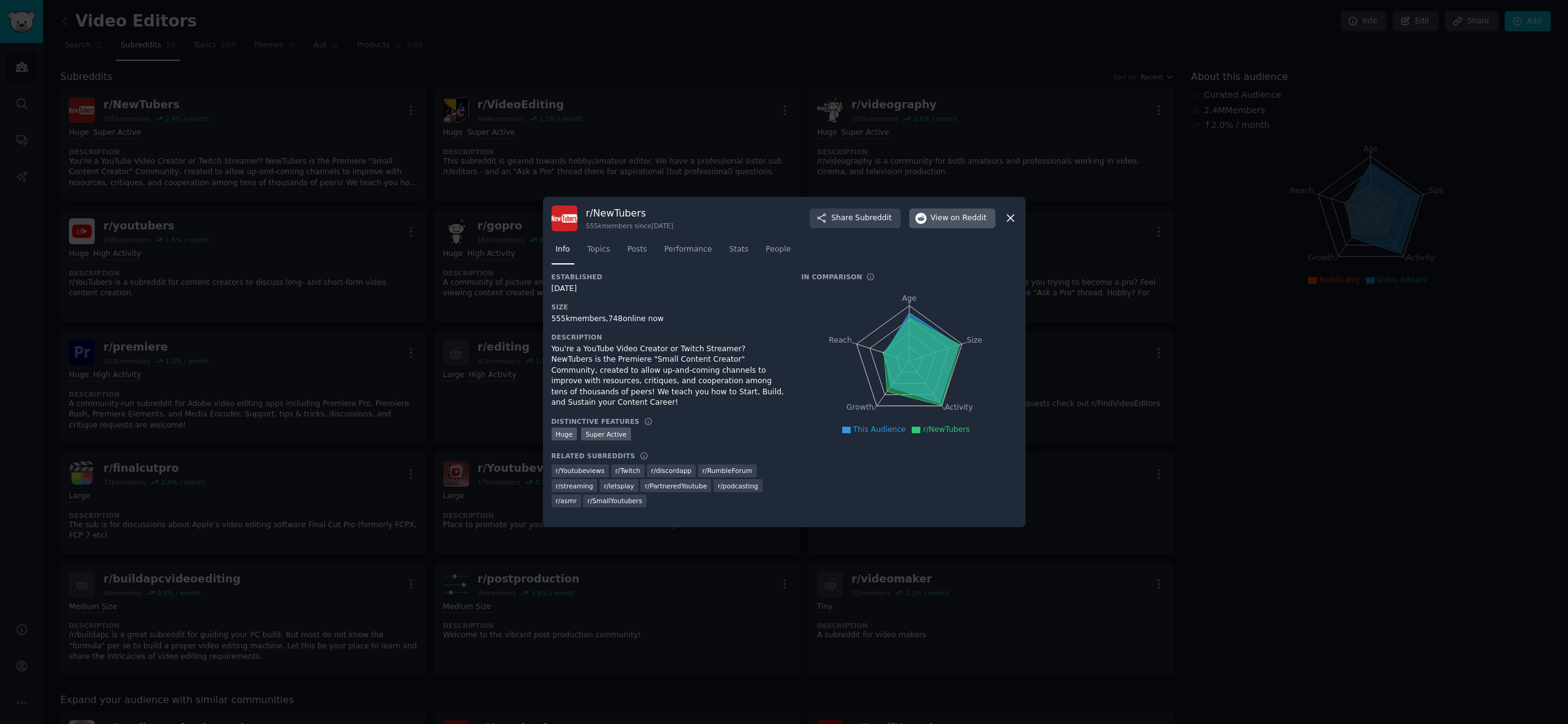
click at [948, 225] on button "View on Reddit" at bounding box center [953, 218] width 86 height 19
